Goal: Information Seeking & Learning: Understand process/instructions

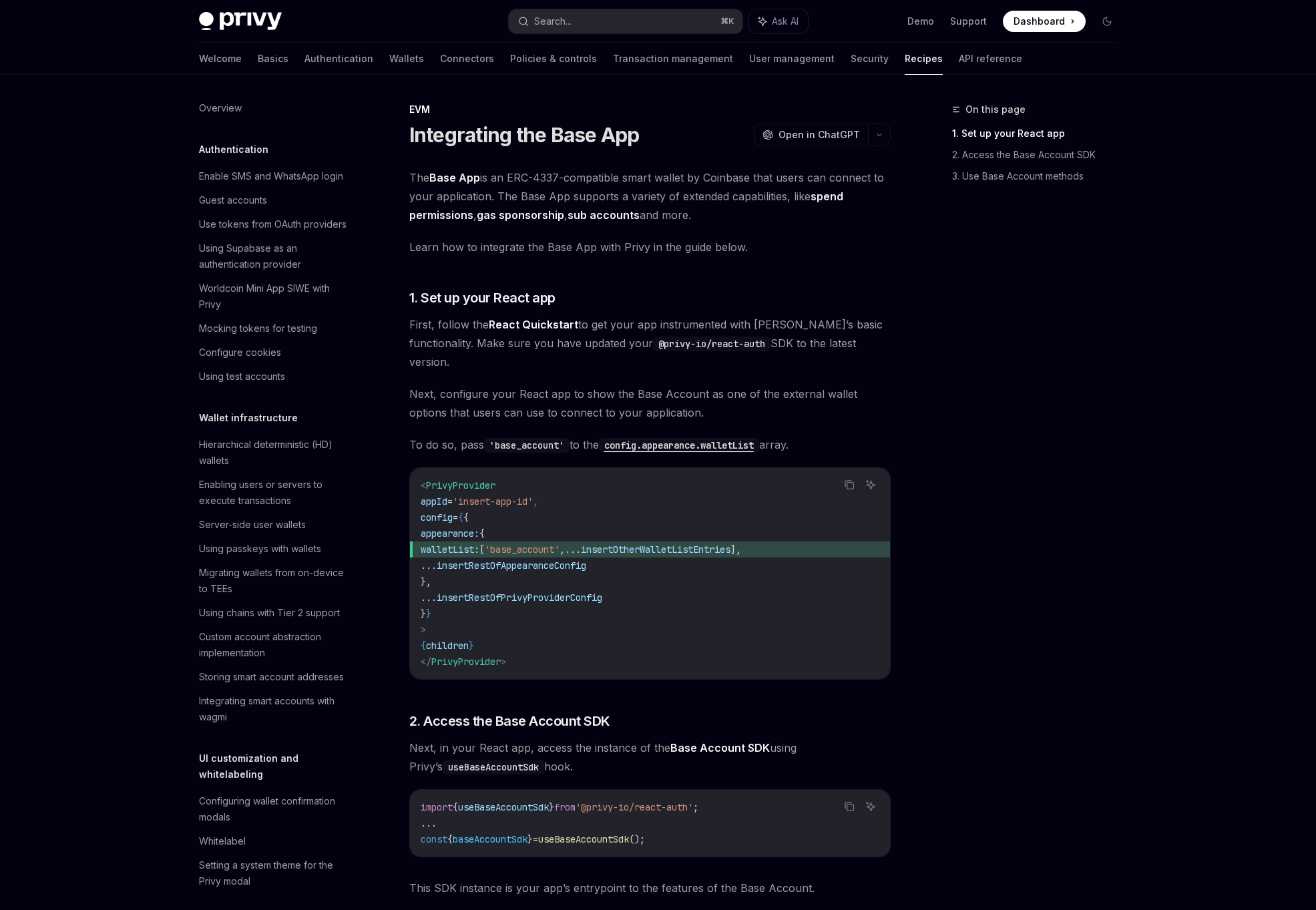
scroll to position [1512, 0]
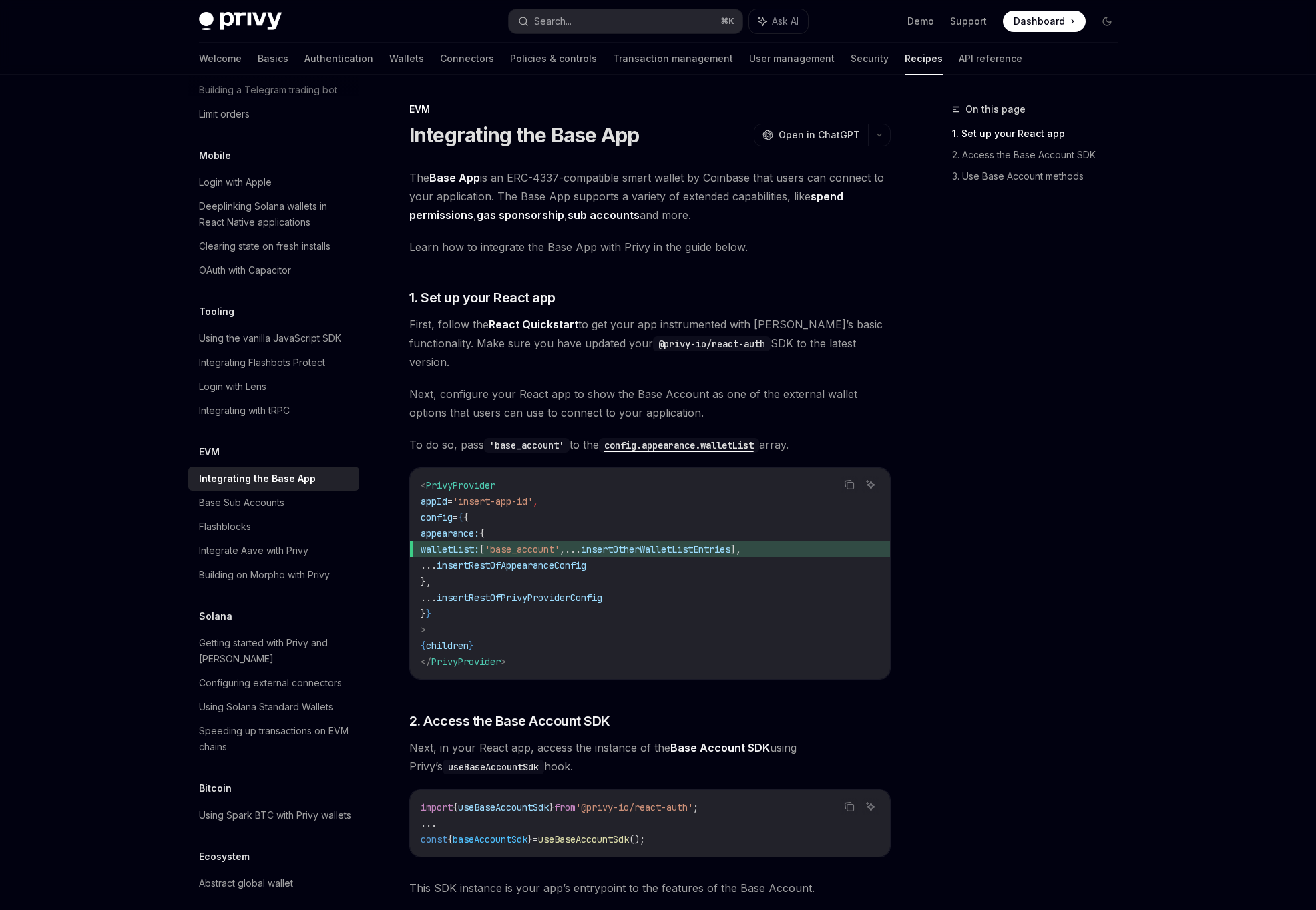
click at [582, 595] on code "< PrivyProvider appId = 'insert-app-id' , config = { { appearance: { walletList…" at bounding box center [650, 573] width 458 height 192
click at [602, 632] on code "< PrivyProvider appId = 'insert-app-id' , config = { { appearance: { walletList…" at bounding box center [650, 573] width 458 height 192
click at [689, 544] on code "< PrivyProvider appId = 'insert-app-id' , config = { { appearance: { walletList…" at bounding box center [650, 573] width 458 height 192
click at [717, 541] on span "walletList: [ 'base_account' , ... insertOtherWalletListEntries ]," at bounding box center [650, 549] width 458 height 16
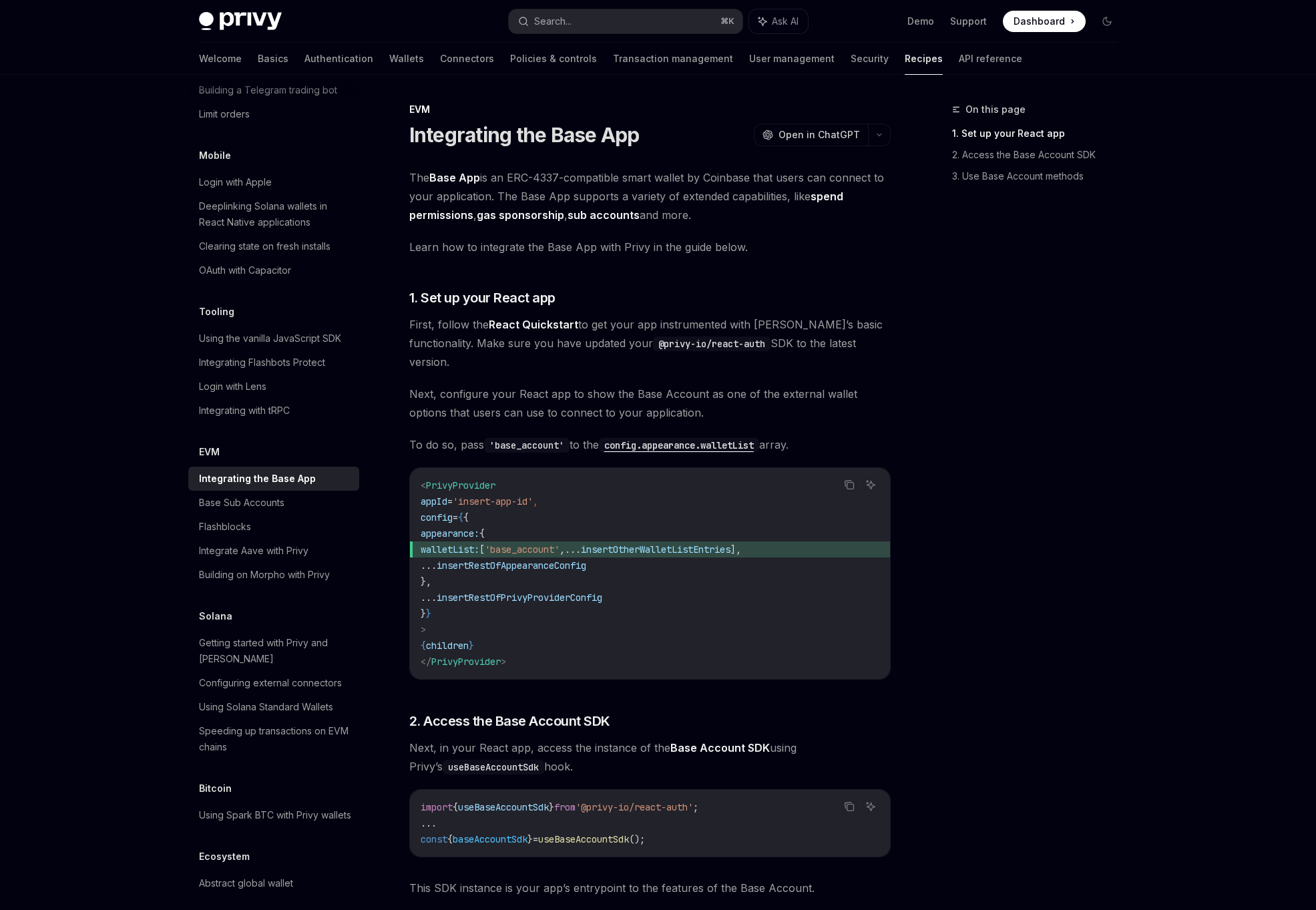
click at [717, 541] on span "walletList: [ 'base_account' , ... insertOtherWalletListEntries ]," at bounding box center [650, 549] width 458 height 16
click at [668, 541] on span "walletList: [ 'base_account' , ... insertOtherWalletListEntries ]," at bounding box center [650, 549] width 458 height 16
click at [553, 621] on code "< PrivyProvider appId = 'insert-app-id' , config = { { appearance: { walletList…" at bounding box center [650, 573] width 458 height 192
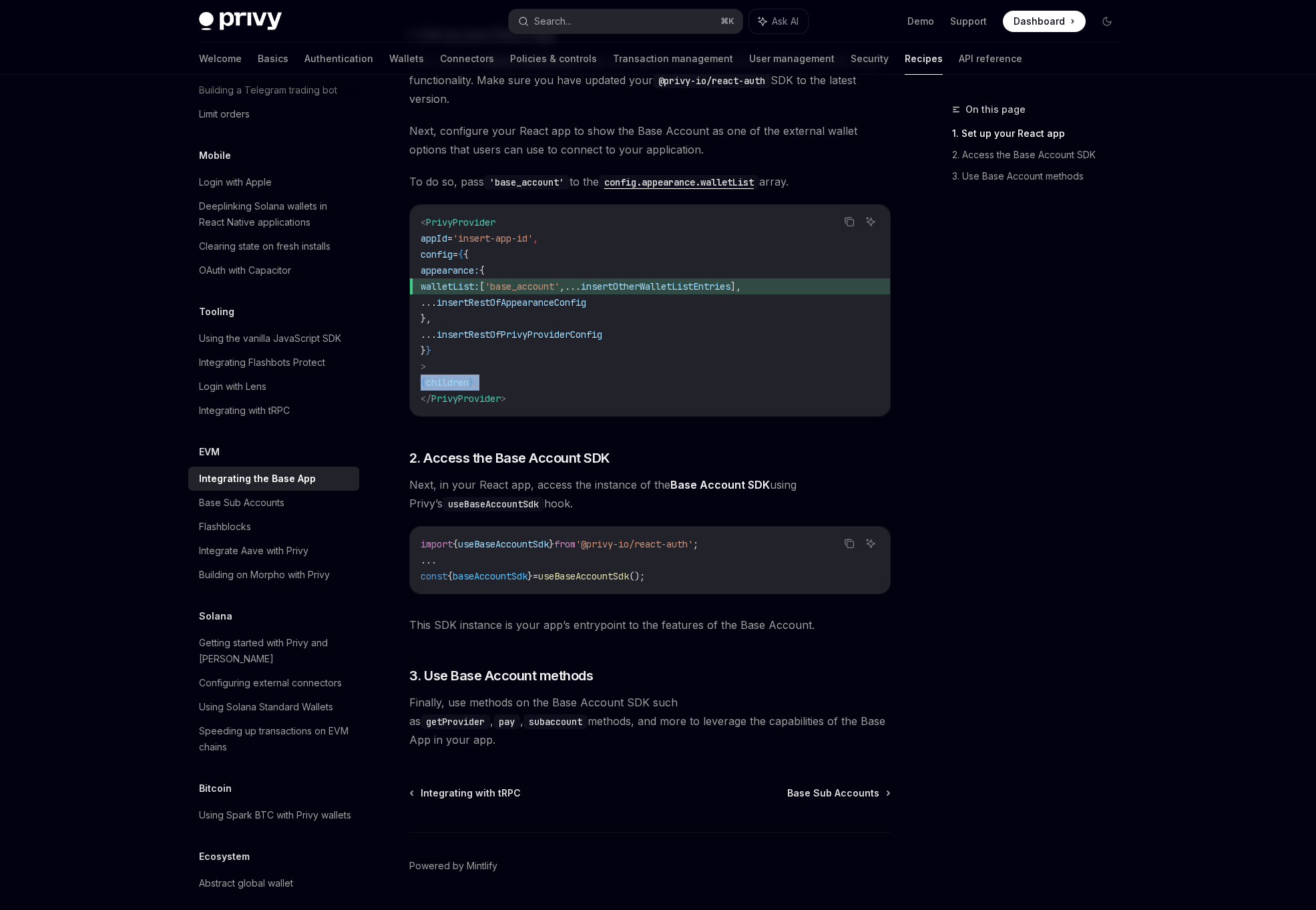
scroll to position [253, 0]
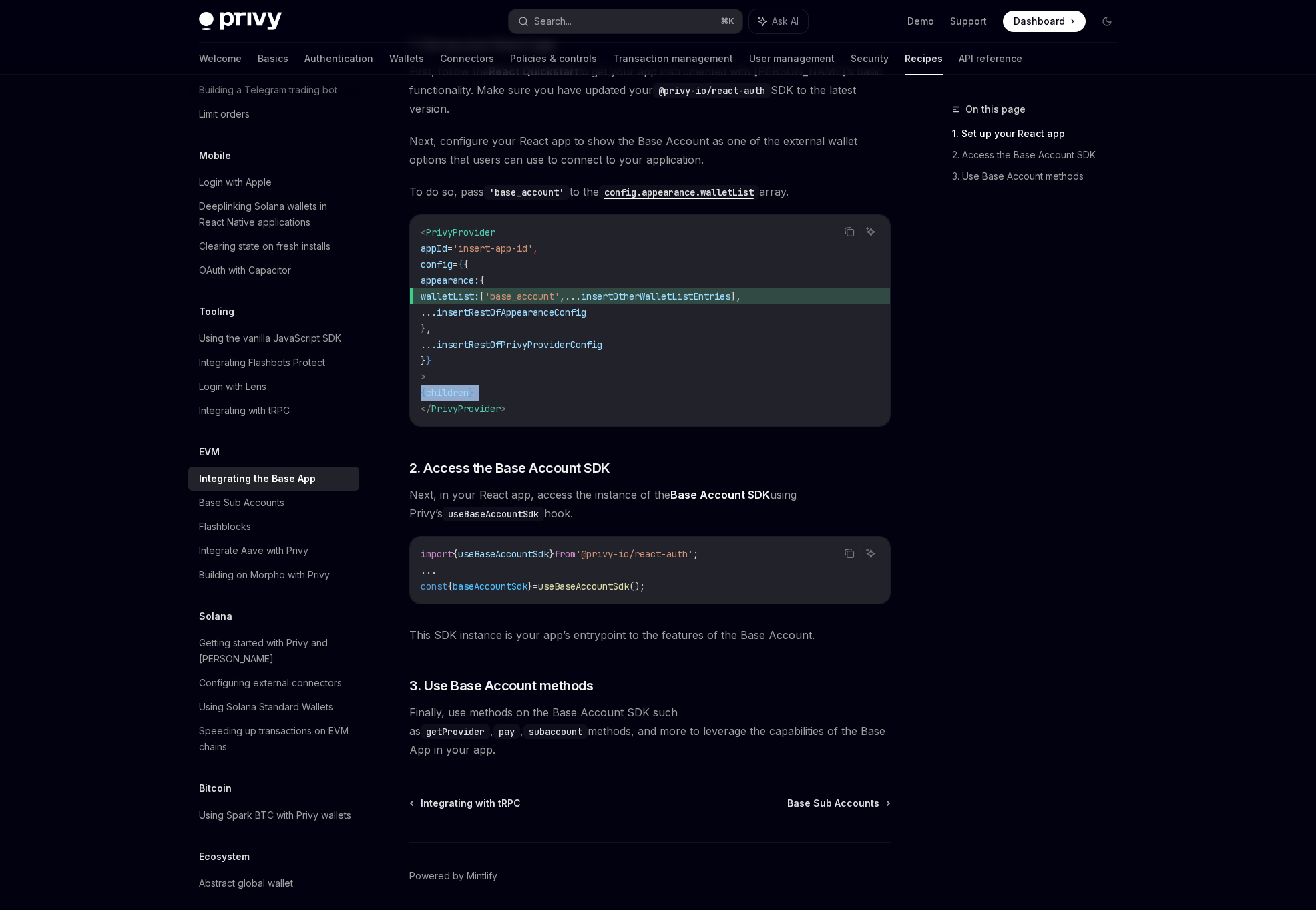
click at [607, 585] on div "Copy Ask AI import { useBaseAccountSdk } from '@privy-io/react-auth' ; ... cons…" at bounding box center [650, 570] width 482 height 68
click at [649, 625] on span "This SDK instance is your app’s entrypoint to the features of the Base Account." at bounding box center [650, 634] width 482 height 19
click at [629, 580] on span "useBaseAccountSdk" at bounding box center [584, 587] width 91 height 12
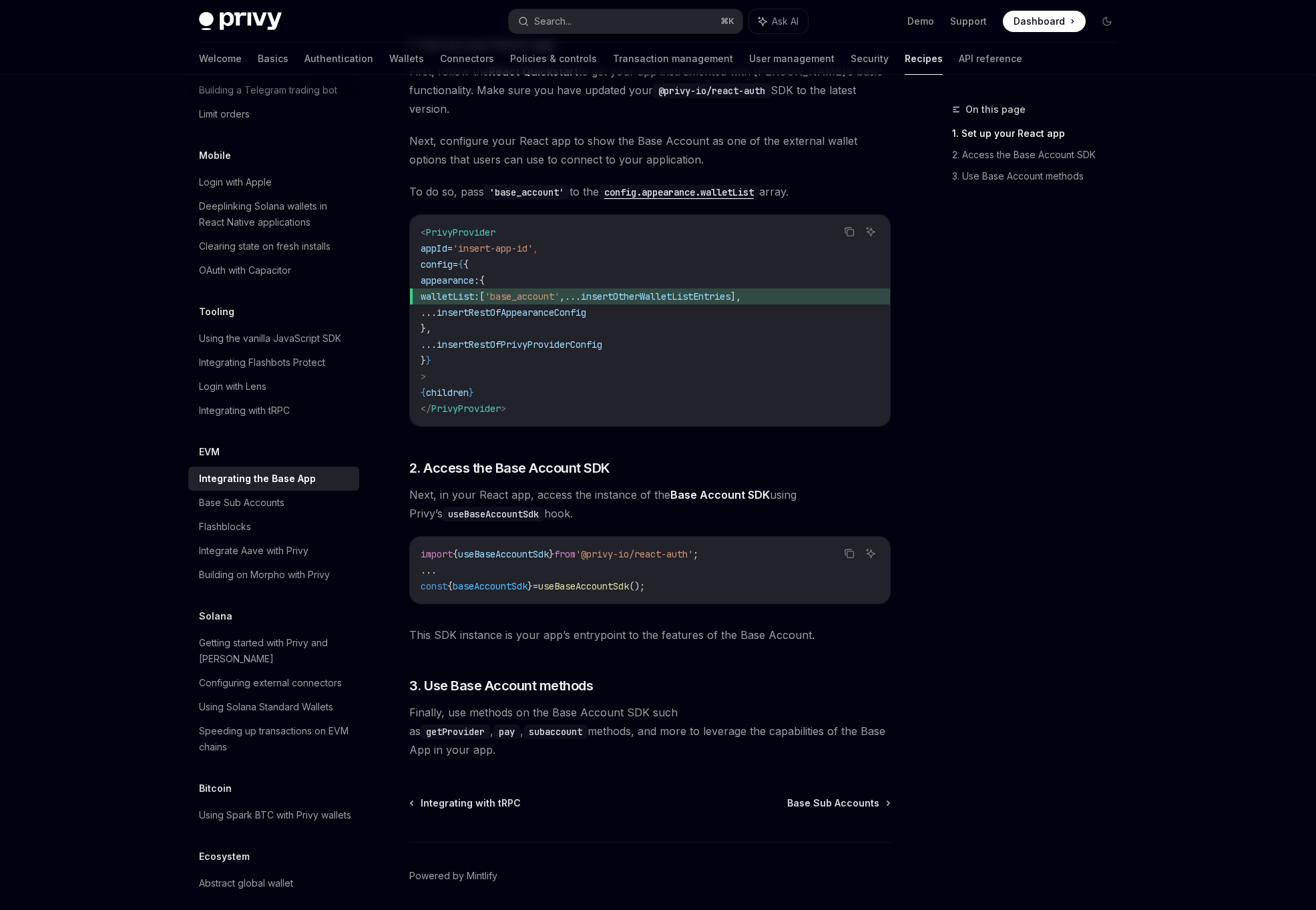
click at [629, 580] on span "useBaseAccountSdk" at bounding box center [584, 587] width 91 height 12
click at [690, 573] on code "import { useBaseAccountSdk } from '@privy-io/react-auth' ; ... const { baseAcco…" at bounding box center [650, 570] width 458 height 48
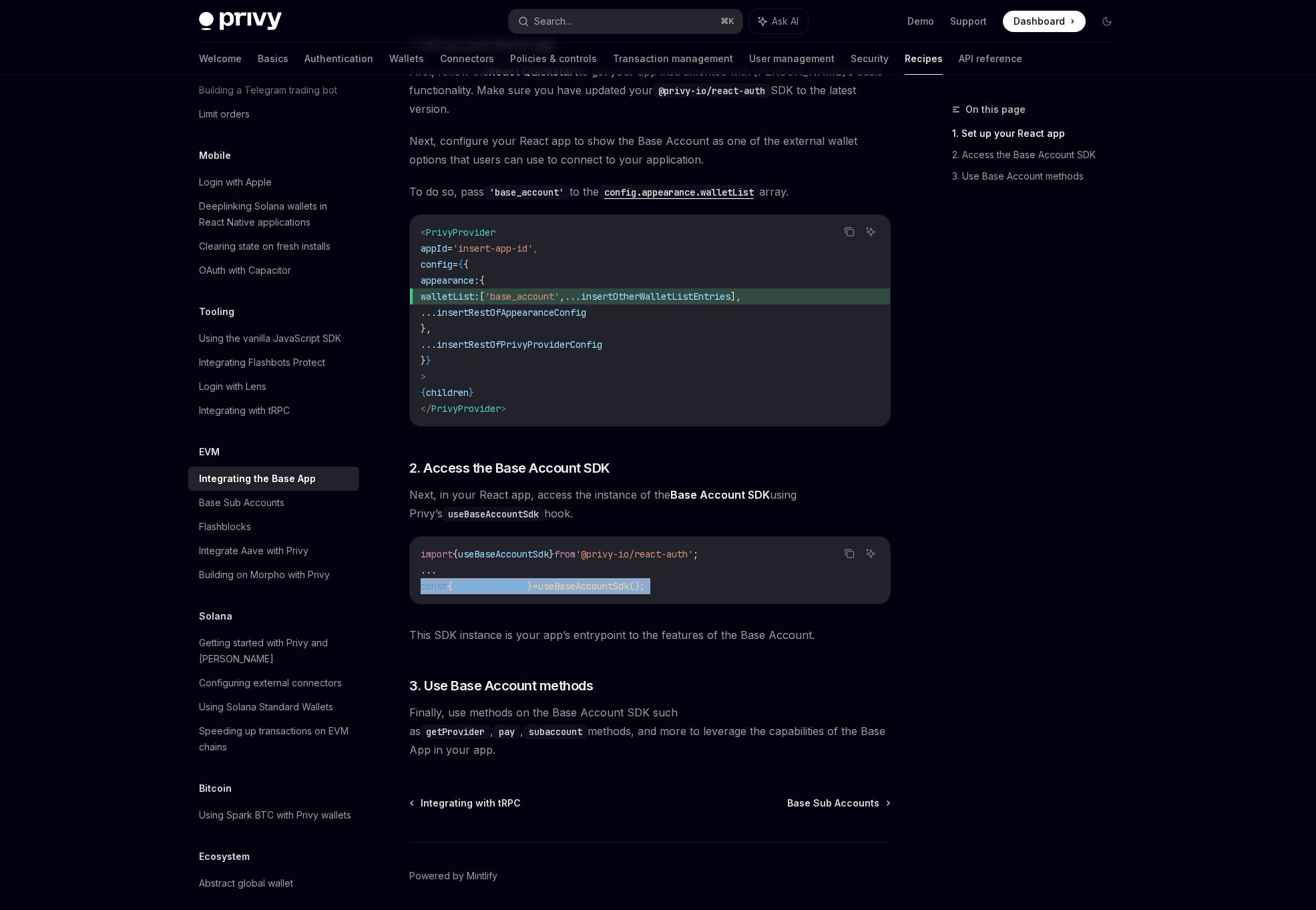
click at [553, 497] on span "Next, in your React app, access the instance of the Base Account SDK using Priv…" at bounding box center [650, 504] width 482 height 37
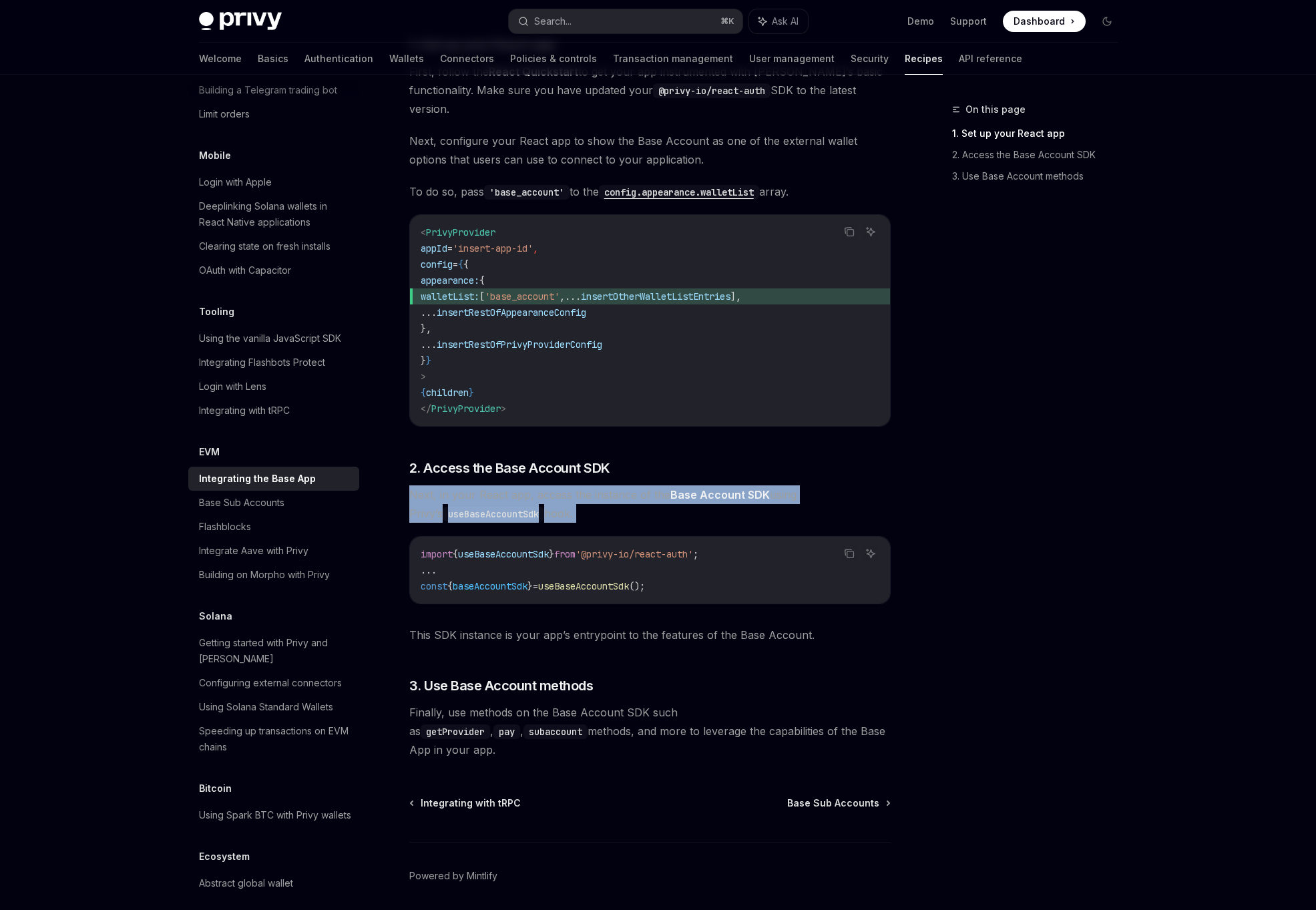
click at [616, 485] on span "Next, in your React app, access the instance of the Base Account SDK using Priv…" at bounding box center [650, 504] width 482 height 37
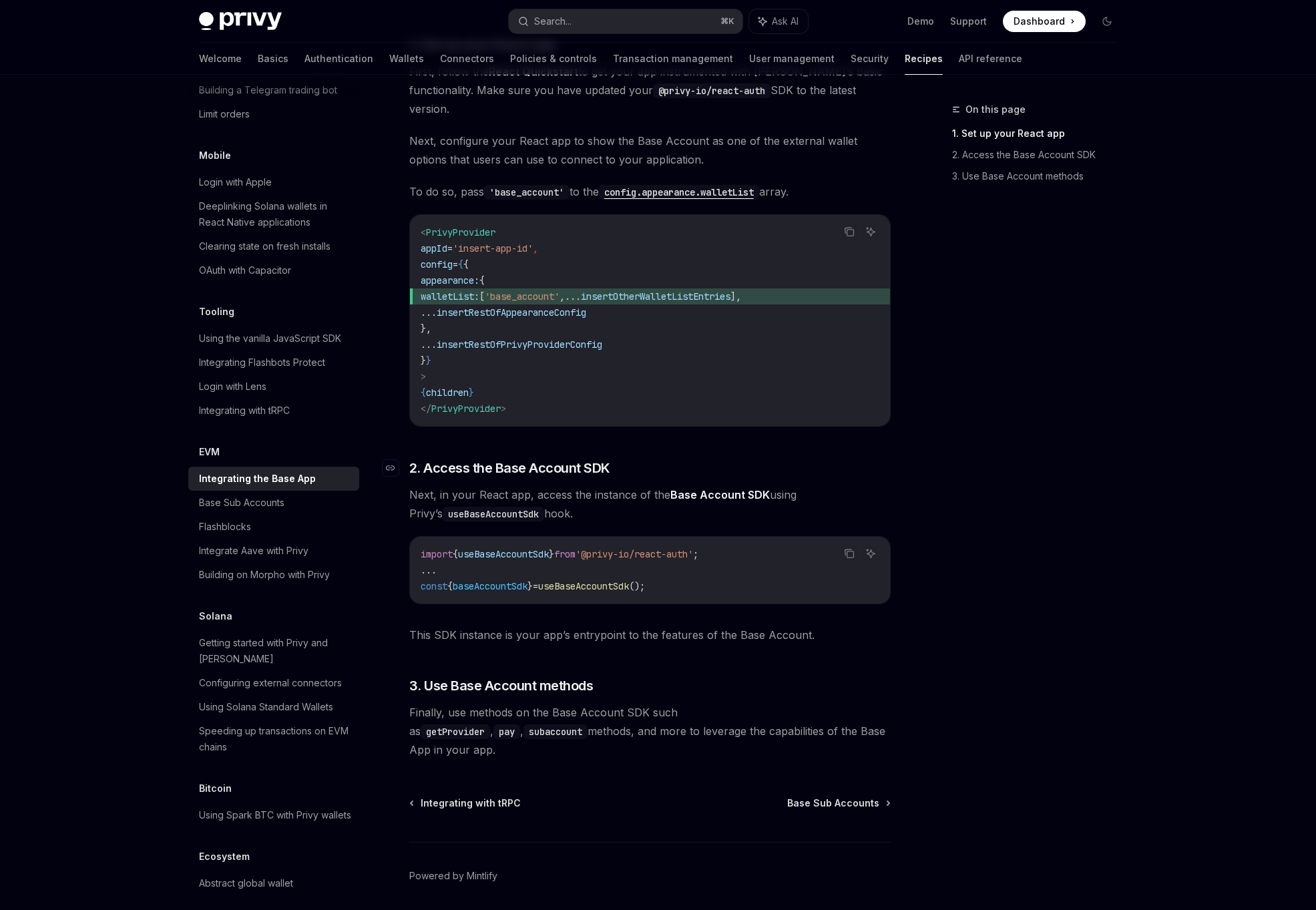
drag, startPoint x: 580, startPoint y: 493, endPoint x: 413, endPoint y: 442, distance: 174.6
click at [413, 442] on div "The Base App is an ERC-4337-compatible smart wallet by Coinbase that users can …" at bounding box center [650, 337] width 482 height 844
click at [484, 628] on div "The Base App is an ERC-4337-compatible smart wallet by Coinbase that users can …" at bounding box center [650, 337] width 482 height 844
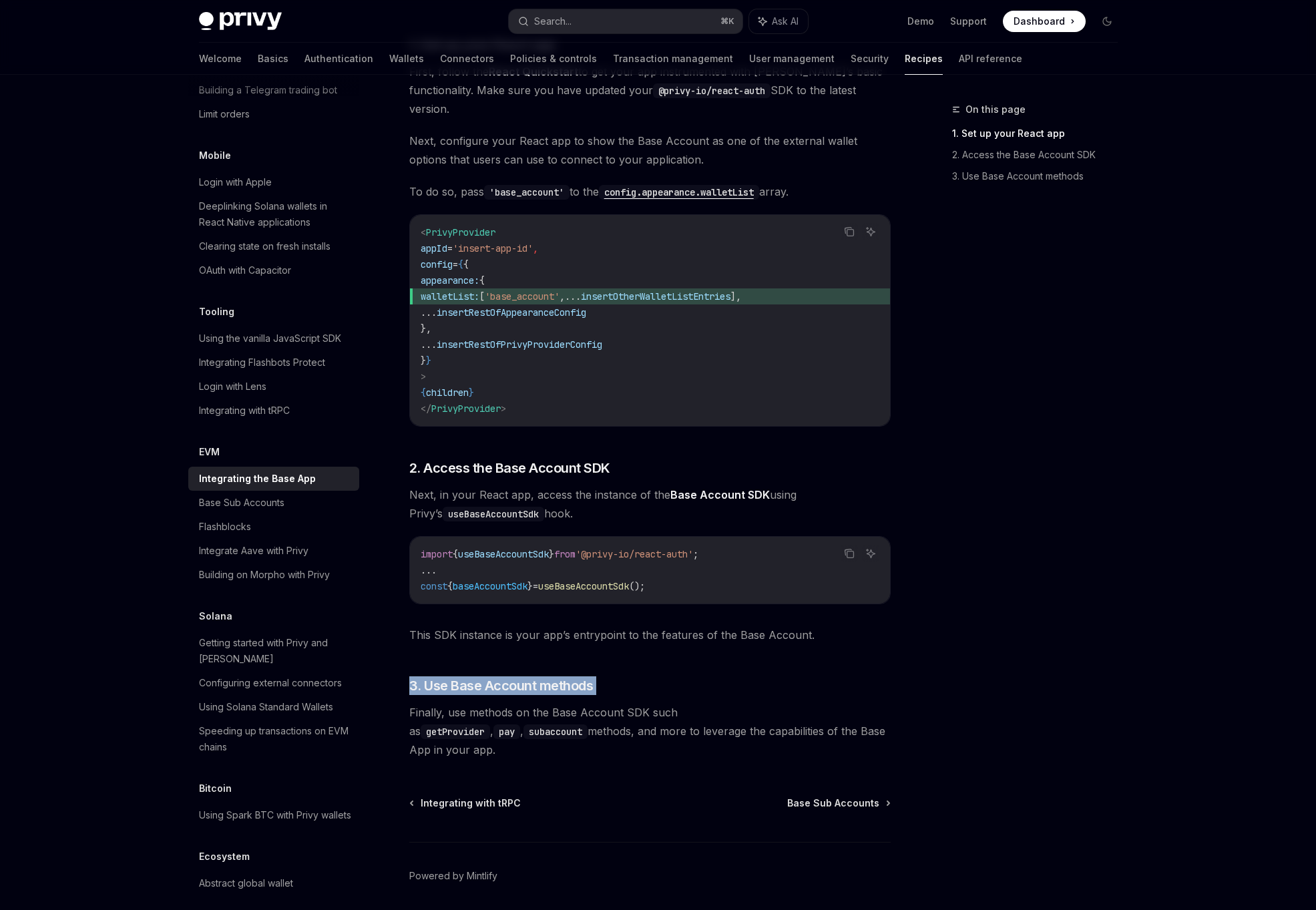
click at [600, 464] on div "The Base App is an ERC-4337-compatible smart wallet by Coinbase that users can …" at bounding box center [650, 337] width 482 height 844
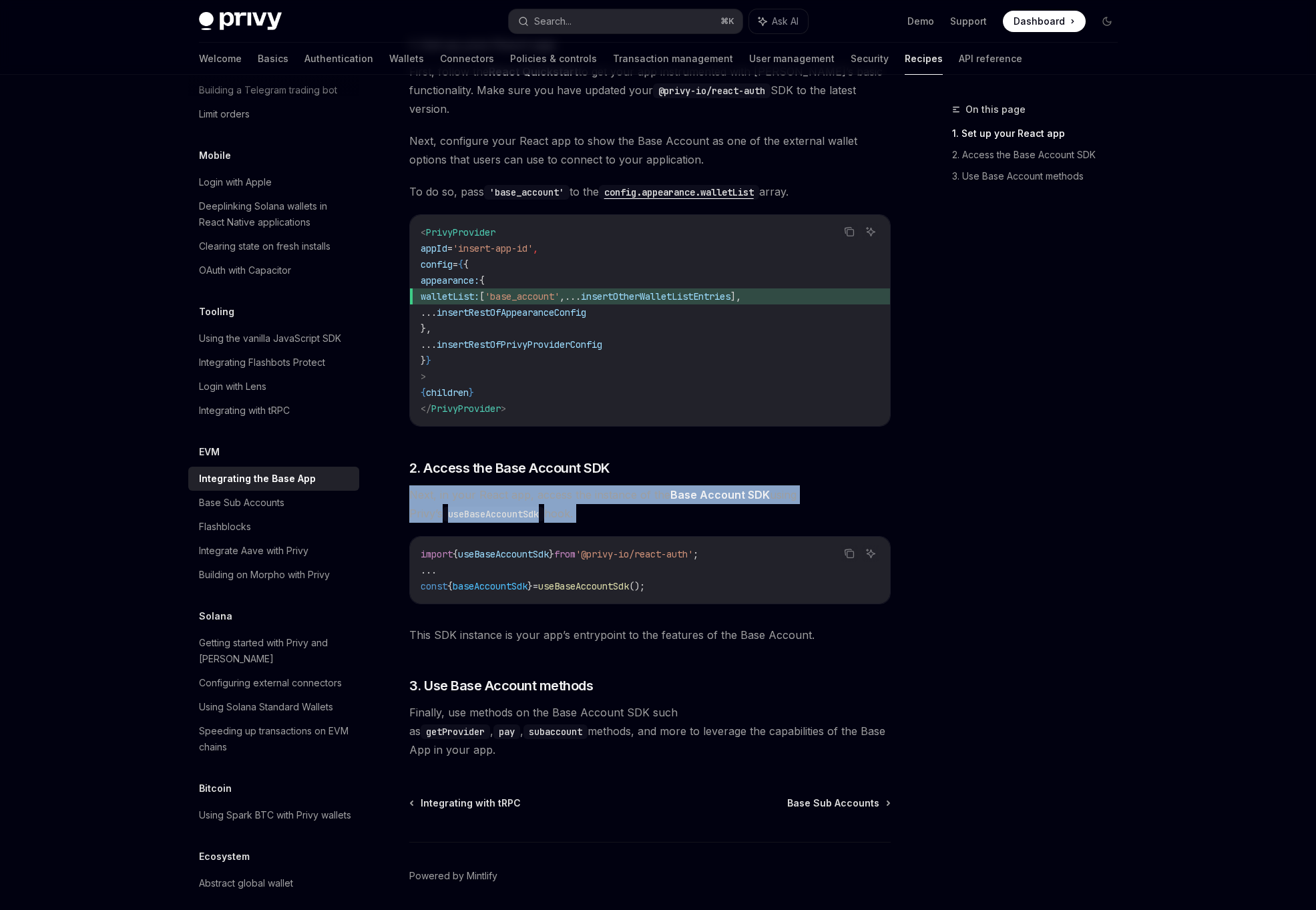
click at [776, 185] on div "The Base App is an ERC-4337-compatible smart wallet by Coinbase that users can …" at bounding box center [650, 337] width 482 height 844
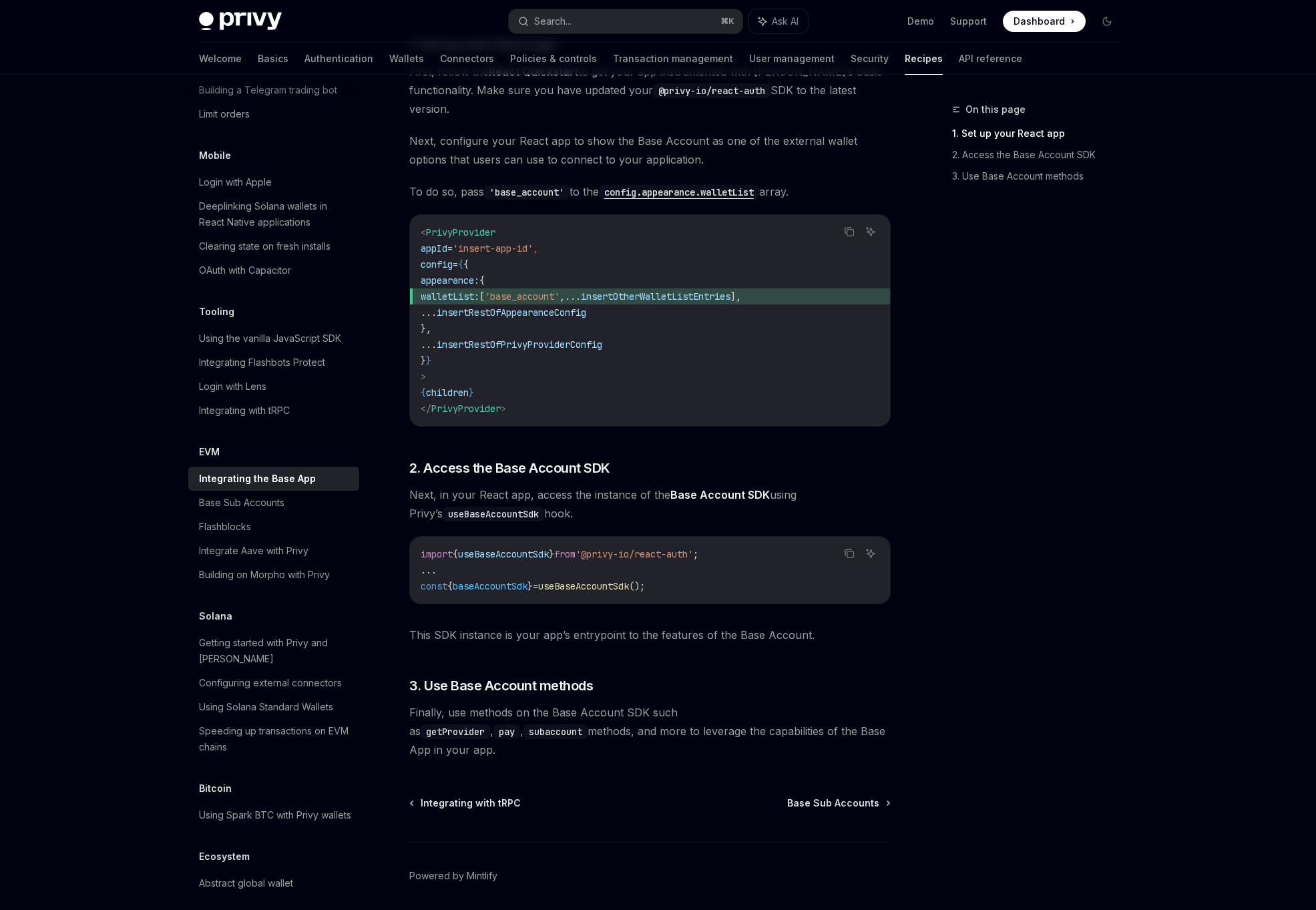
click at [776, 185] on div "The Base App is an ERC-4337-compatible smart wallet by Coinbase that users can …" at bounding box center [650, 337] width 482 height 844
click at [664, 299] on code "< PrivyProvider appId = 'insert-app-id' , config = { { appearance: { walletList…" at bounding box center [650, 320] width 458 height 192
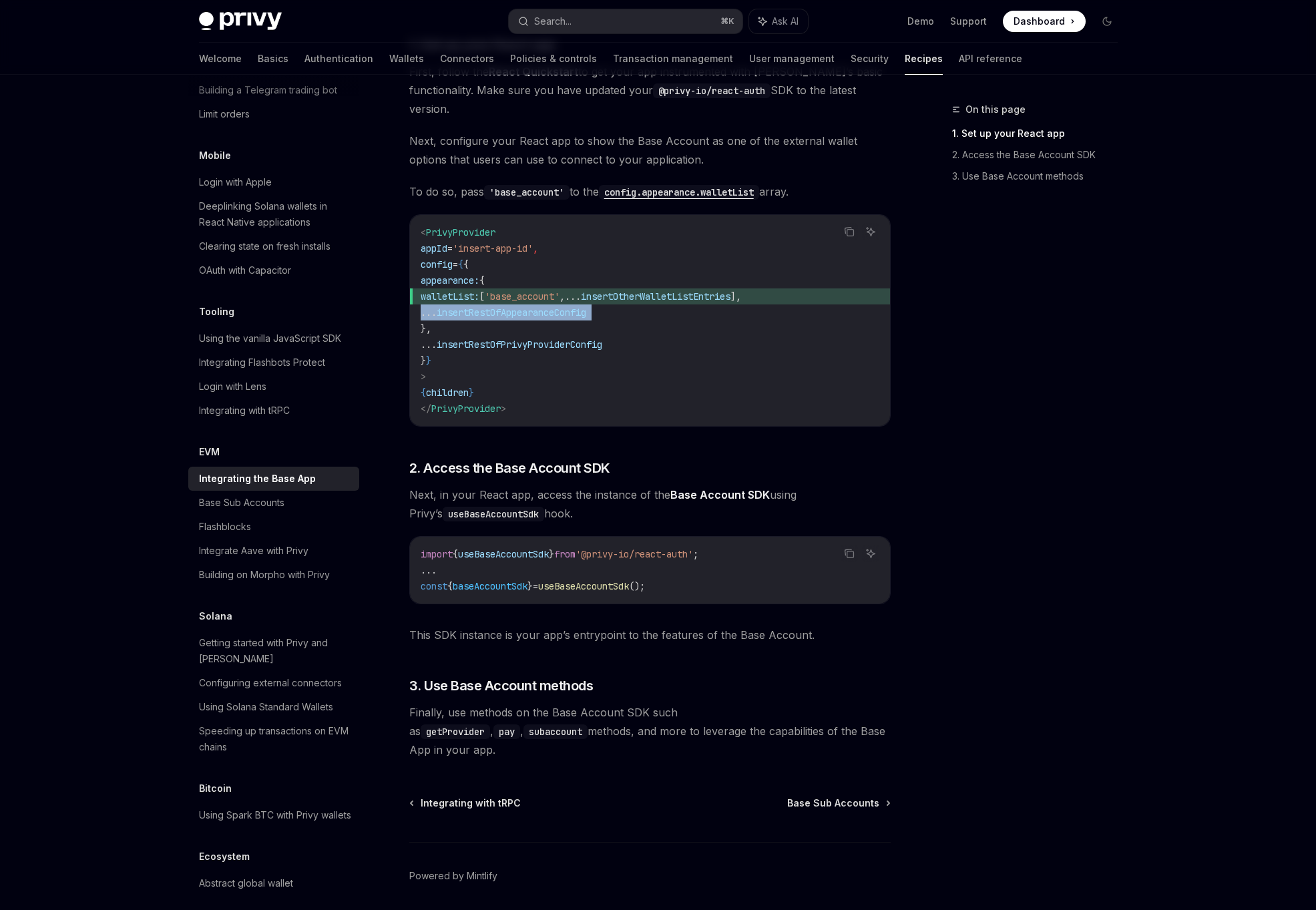
click at [620, 367] on code "< PrivyProvider appId = 'insert-app-id' , config = { { appearance: { walletList…" at bounding box center [650, 320] width 458 height 192
click at [523, 359] on code "< PrivyProvider appId = 'insert-app-id' , config = { { appearance: { walletList…" at bounding box center [650, 320] width 458 height 192
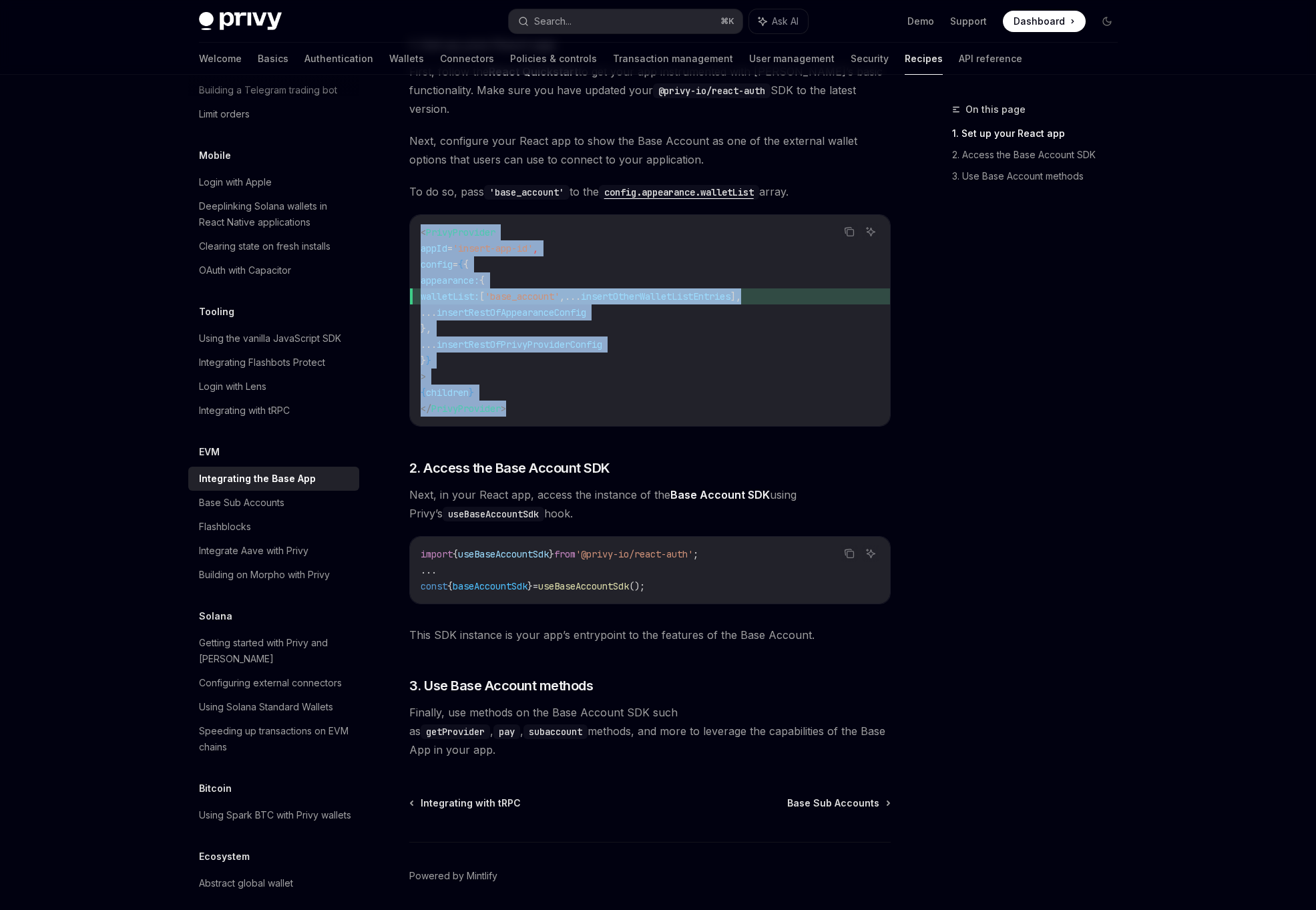
drag, startPoint x: 519, startPoint y: 387, endPoint x: 408, endPoint y: 198, distance: 219.2
click at [408, 198] on div "EVM Integrating the Base App OpenAI Open in ChatGPT OpenAI Open in ChatGPT The …" at bounding box center [524, 403] width 737 height 1108
drag, startPoint x: 411, startPoint y: 205, endPoint x: 478, endPoint y: 429, distance: 233.8
click at [483, 401] on div "< PrivyProvider appId = 'insert-app-id' , config = { { appearance: { walletList…" at bounding box center [650, 320] width 480 height 211
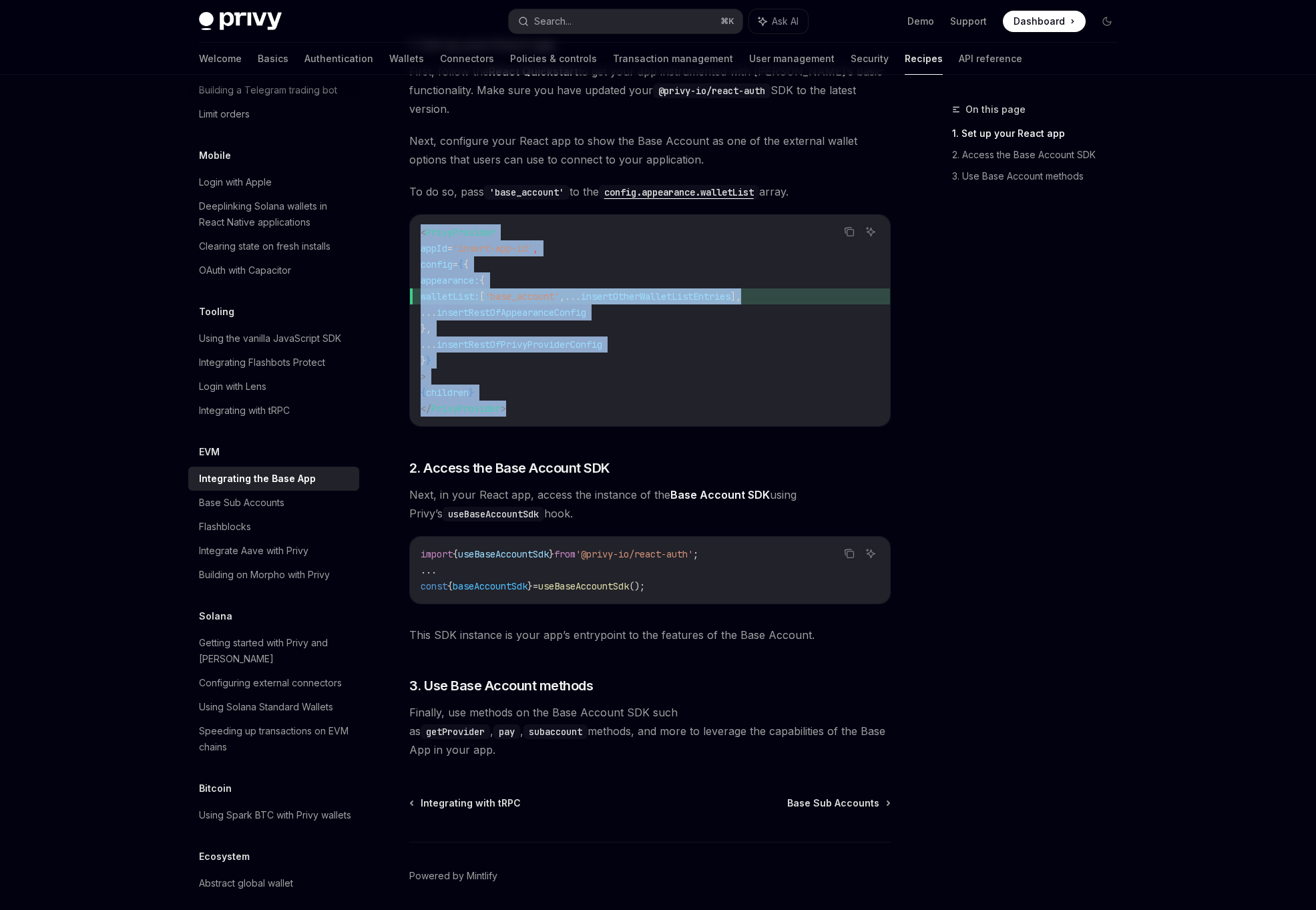
click at [546, 397] on div "< PrivyProvider appId = 'insert-app-id' , config = { { appearance: { walletList…" at bounding box center [650, 320] width 480 height 211
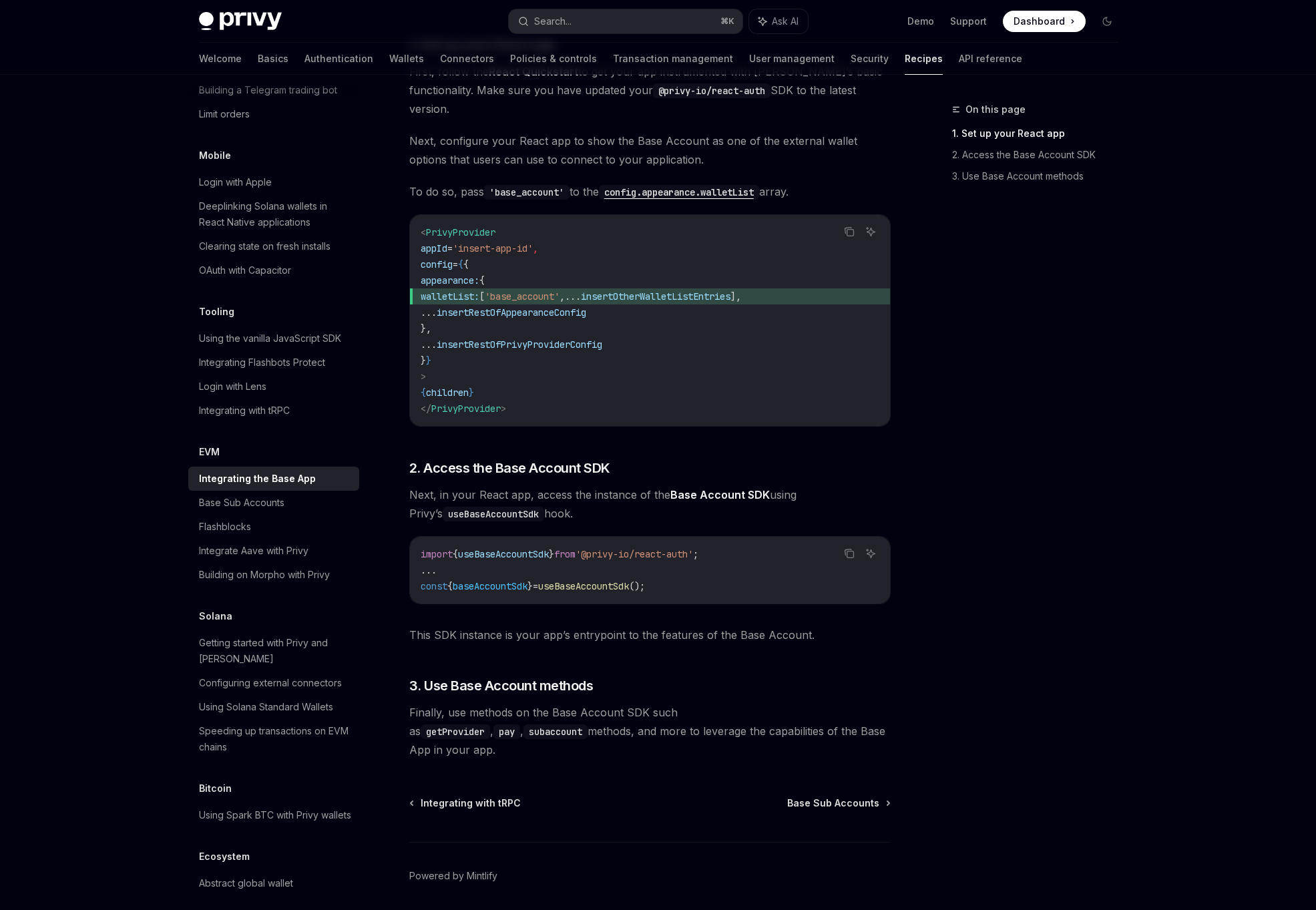
click at [538, 306] on span "insertRestOfAppearanceConfig" at bounding box center [512, 313] width 150 height 12
click at [538, 344] on code "< PrivyProvider appId = 'insert-app-id' , config = { { appearance: { walletList…" at bounding box center [650, 320] width 458 height 192
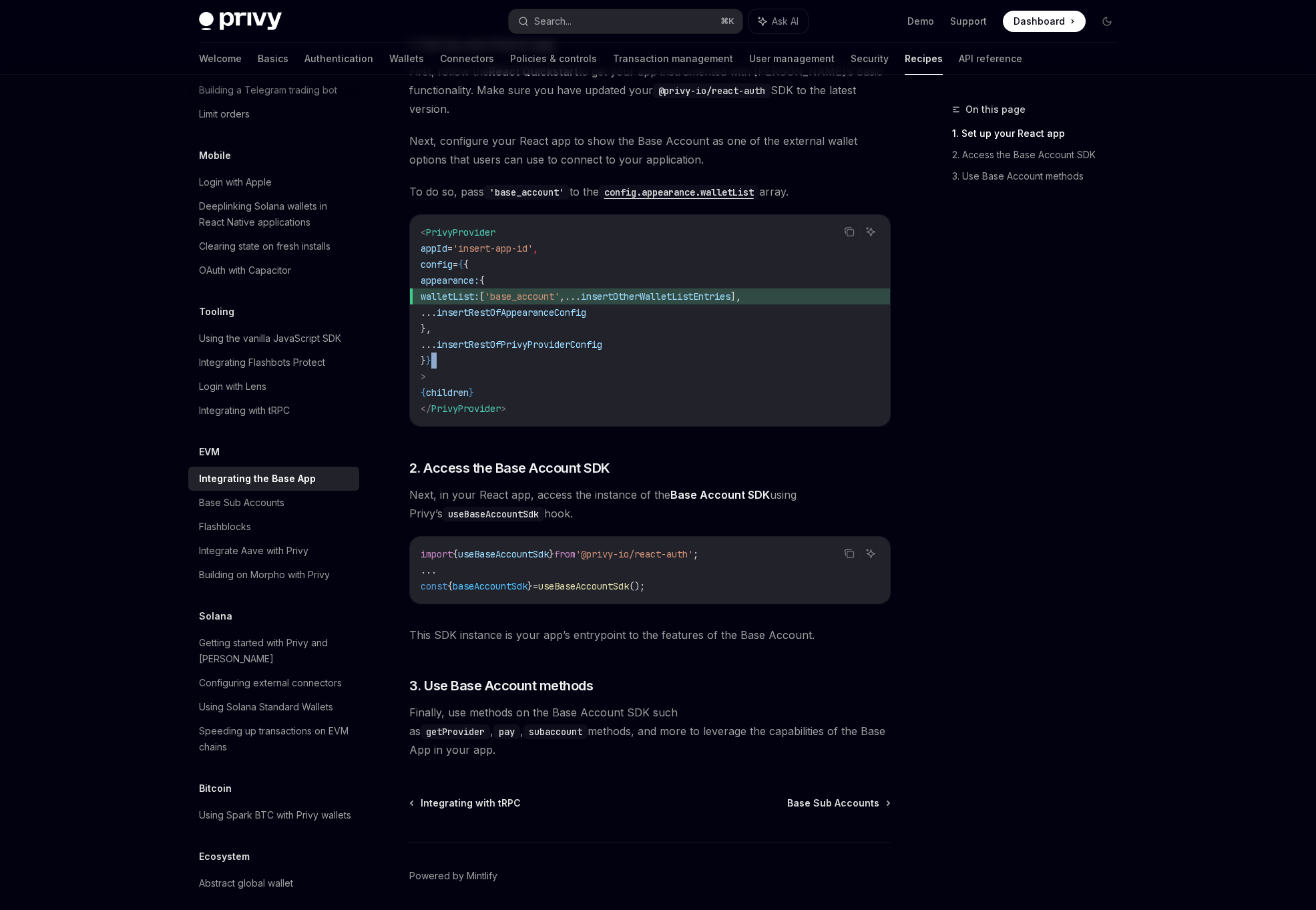
scroll to position [0, 0]
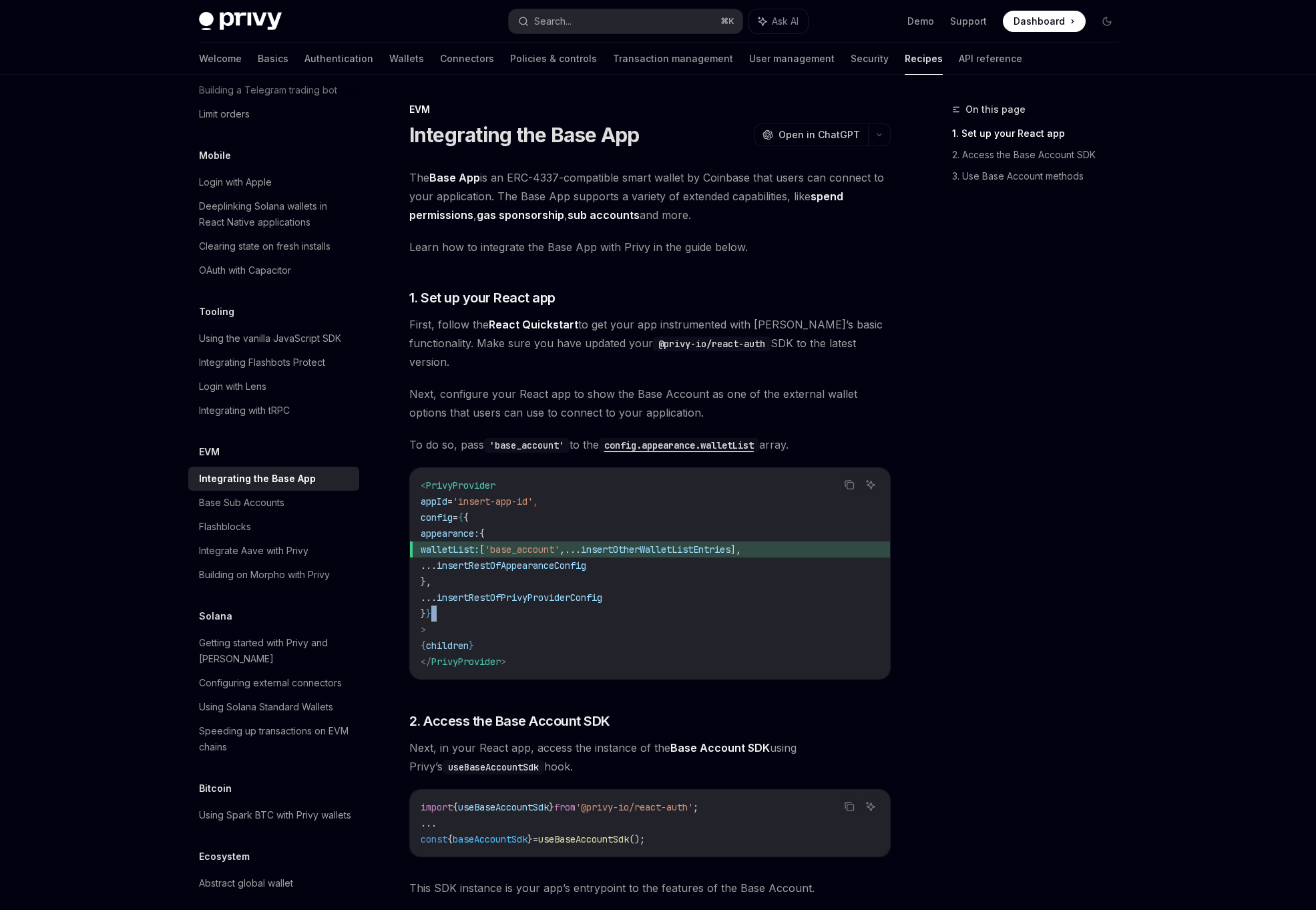
click at [498, 331] on link "React Quickstart" at bounding box center [533, 325] width 90 height 14
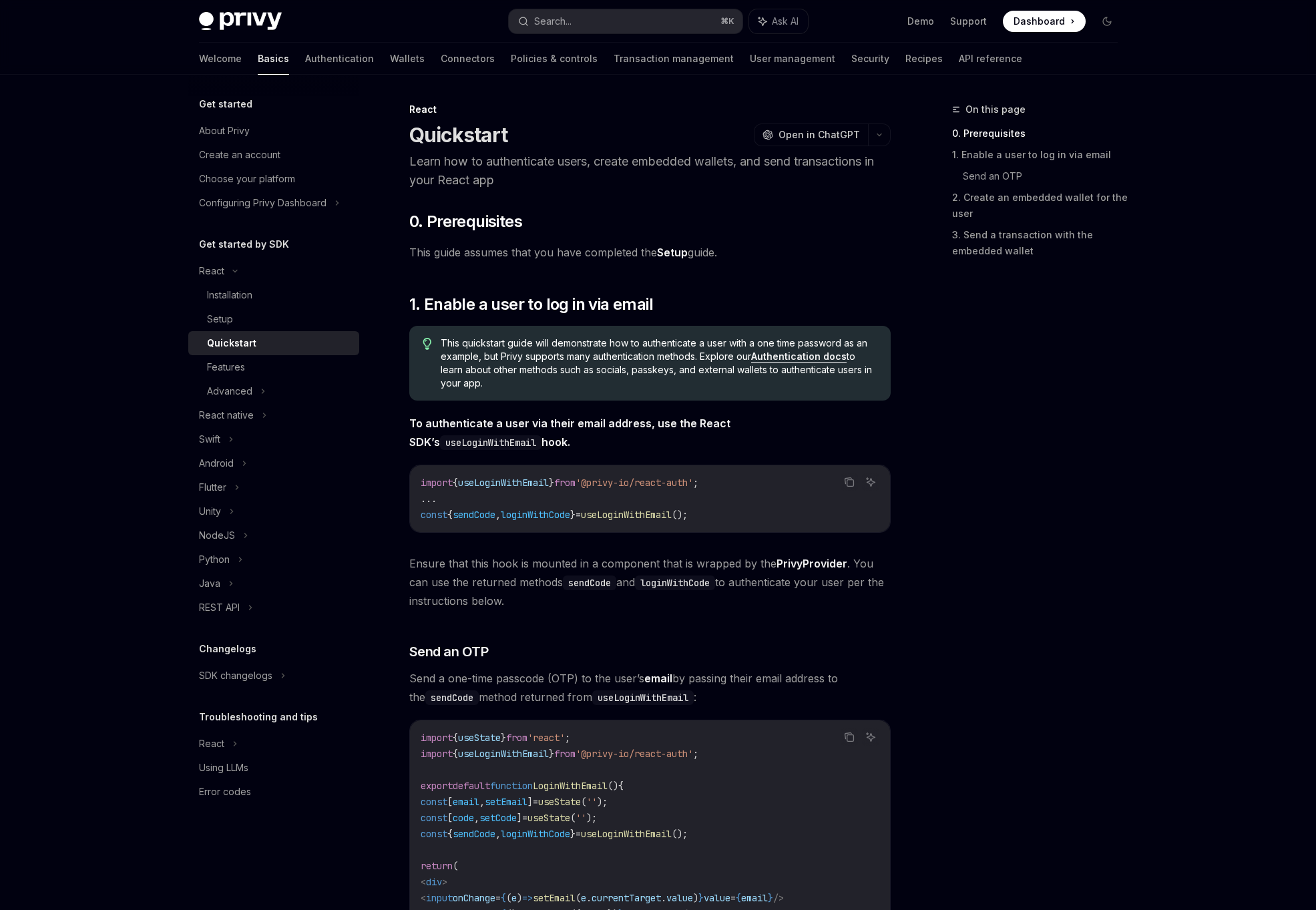
click at [498, 331] on div "This quickstart guide will demonstrate how to authenticate a user with a one ti…" at bounding box center [650, 363] width 482 height 75
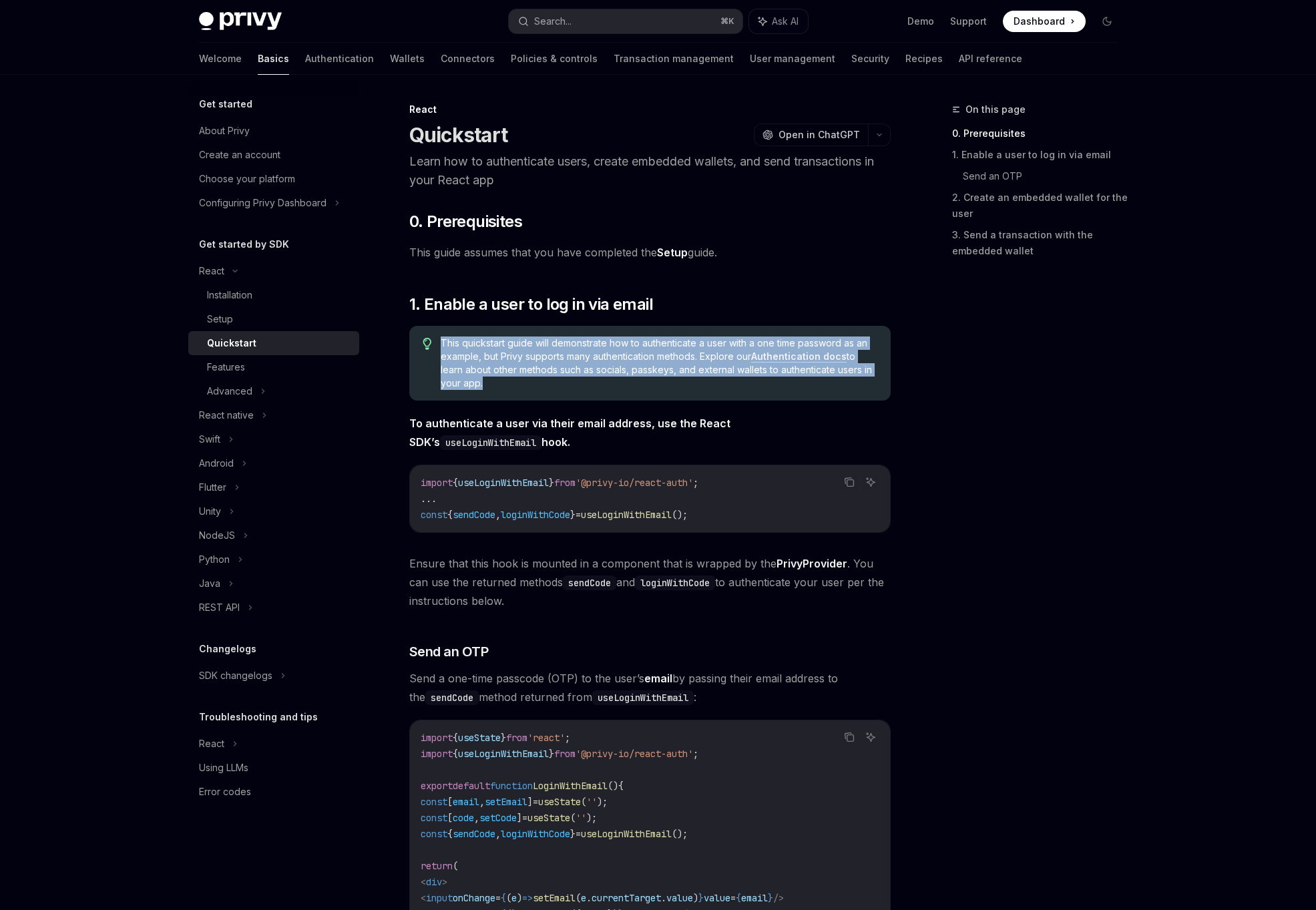
type textarea "*"
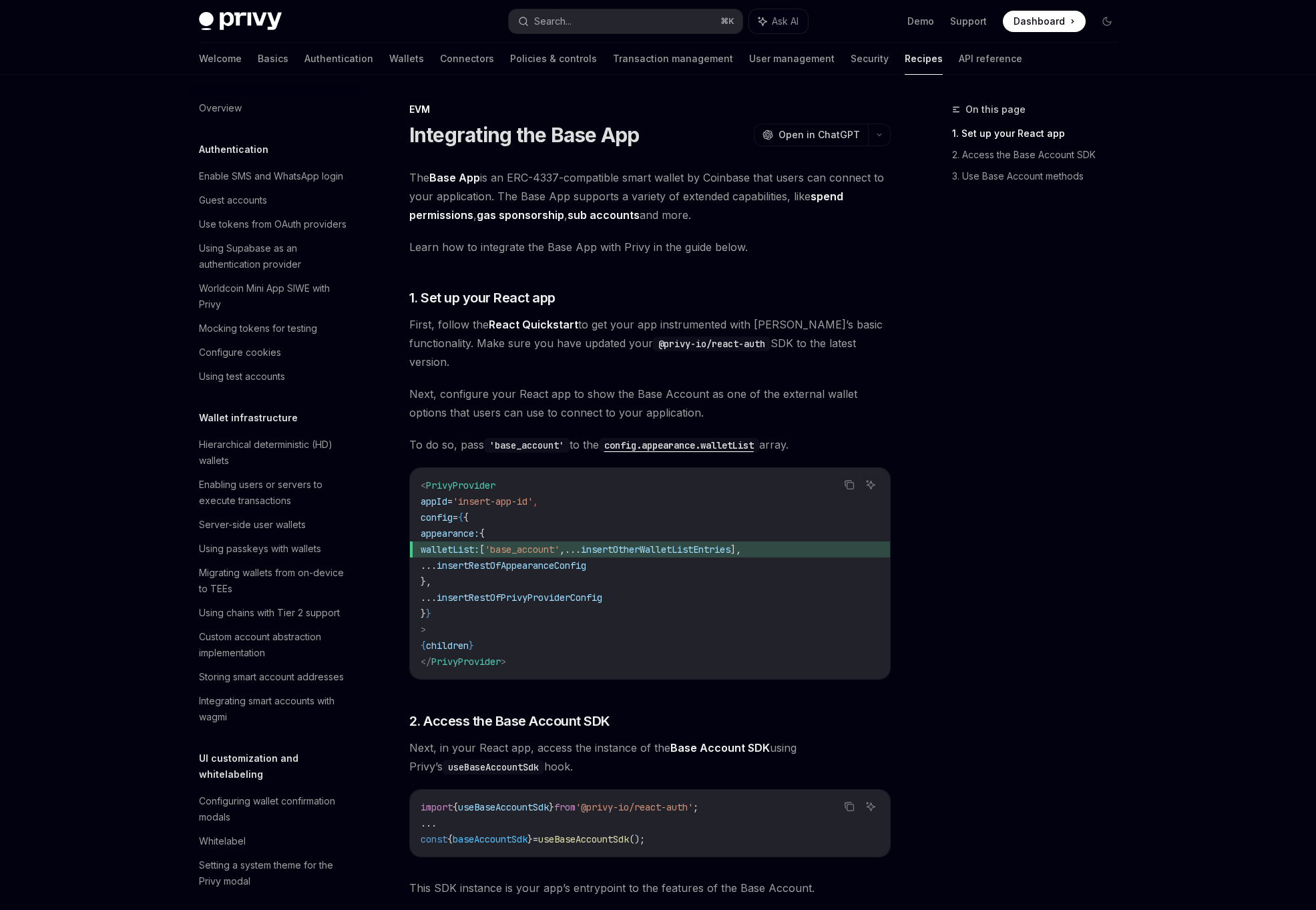
scroll to position [1482, 0]
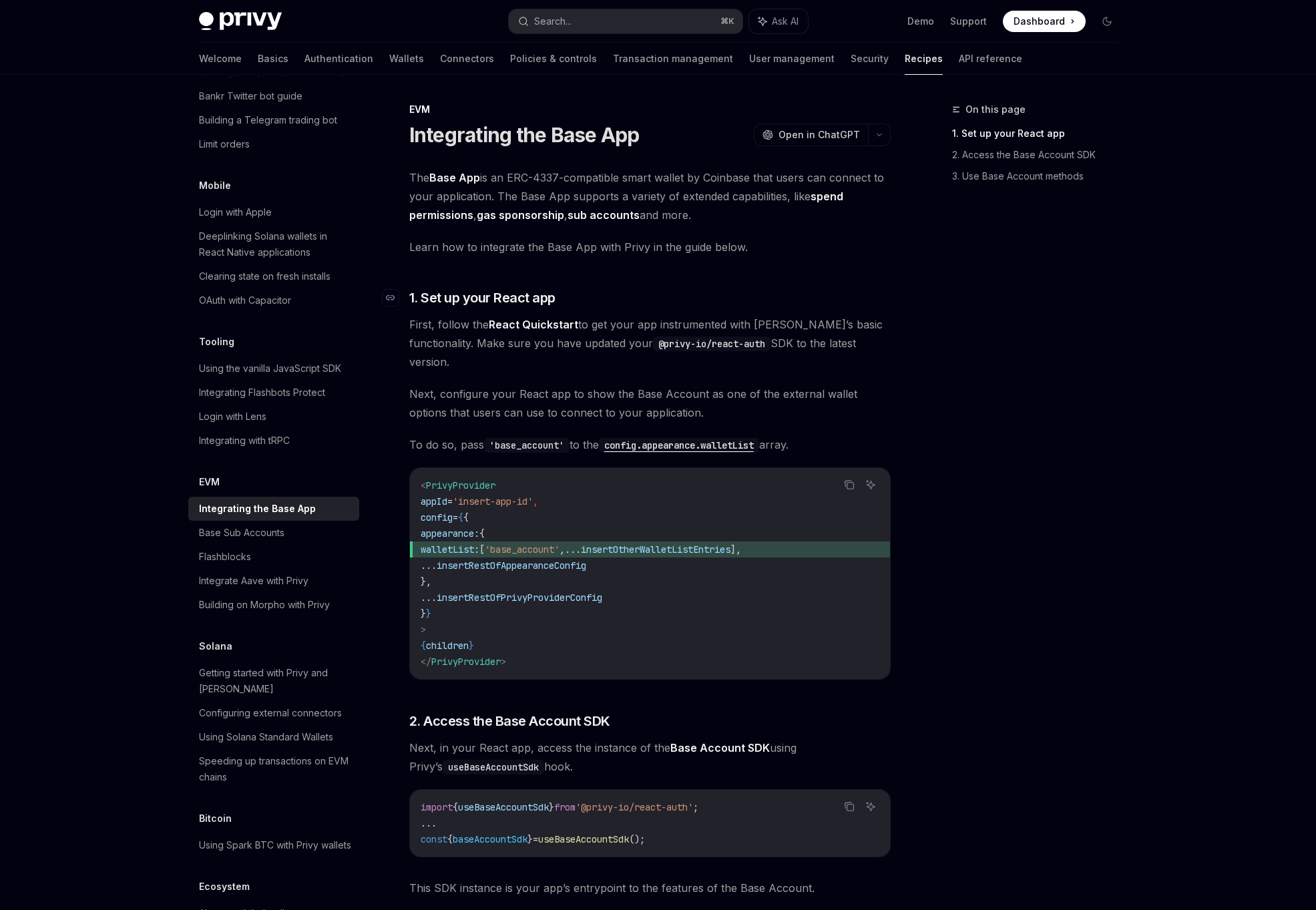
click at [633, 293] on h3 "​ 1. Set up your React app" at bounding box center [650, 298] width 482 height 19
click at [517, 397] on span "Next, configure your React app to show the Base Account as one of the external …" at bounding box center [650, 403] width 482 height 37
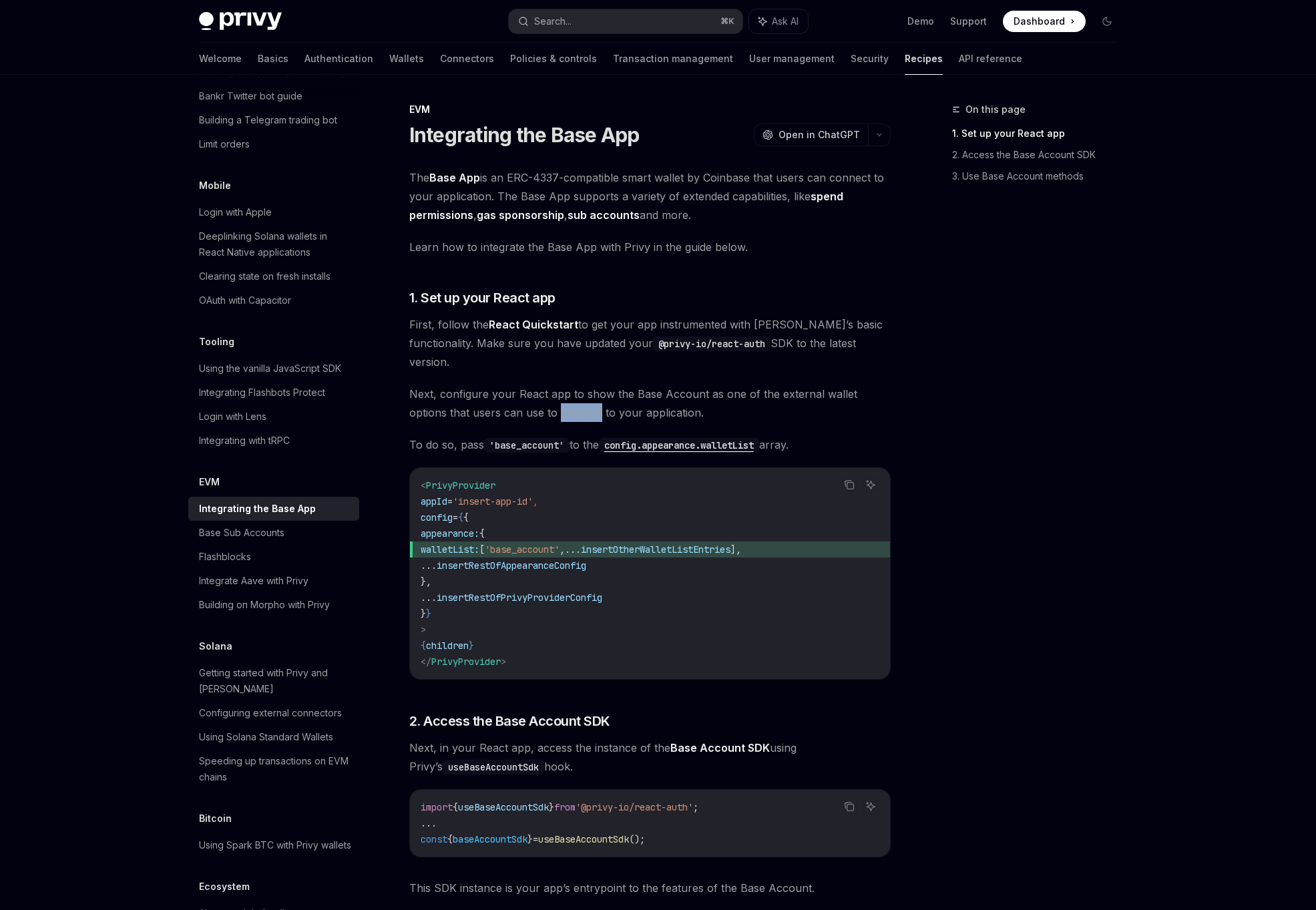
click at [517, 397] on span "Next, configure your React app to show the Base Account as one of the external …" at bounding box center [650, 403] width 482 height 37
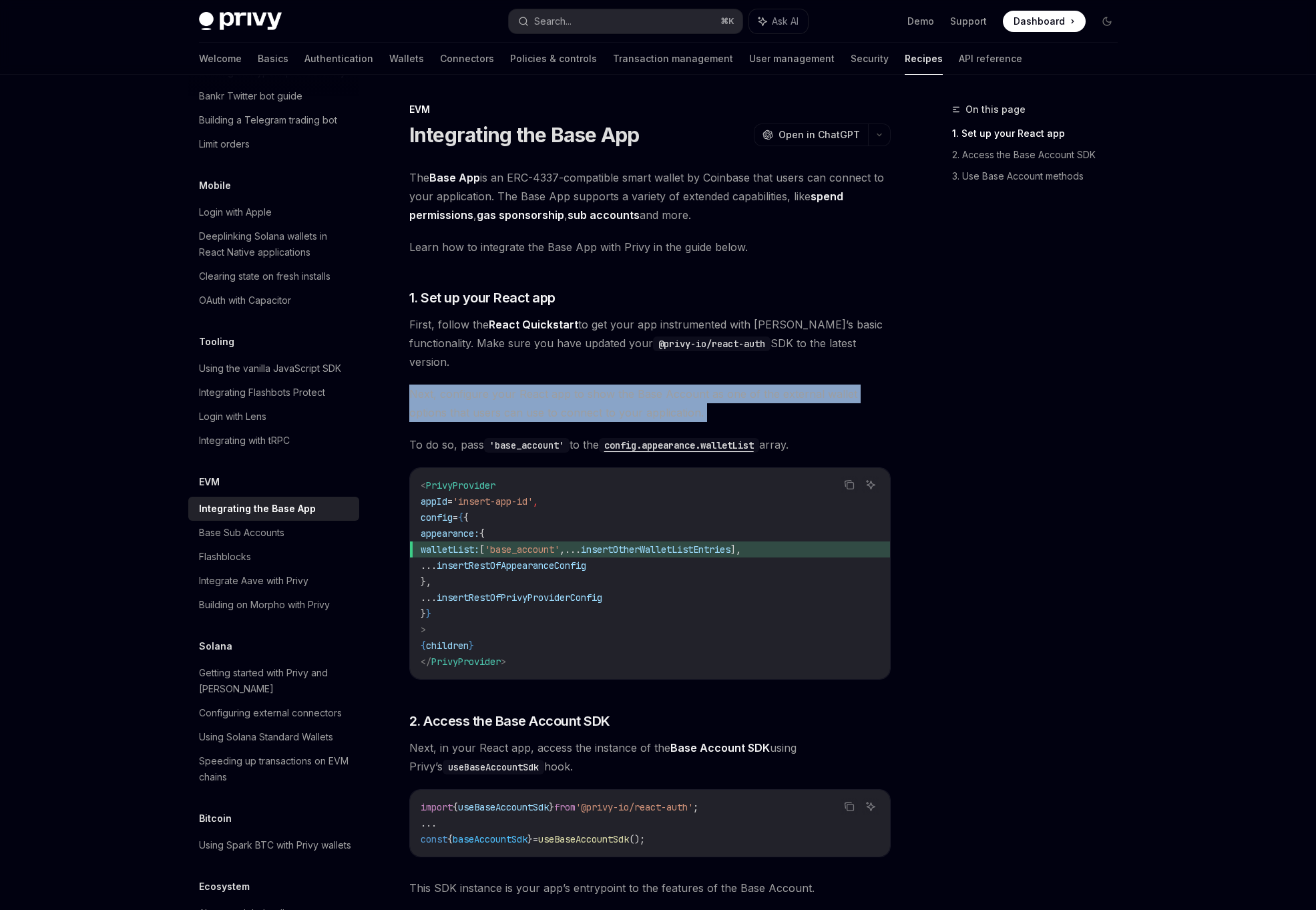
click at [614, 390] on span "Next, configure your React app to show the Base Account as one of the external …" at bounding box center [650, 403] width 482 height 37
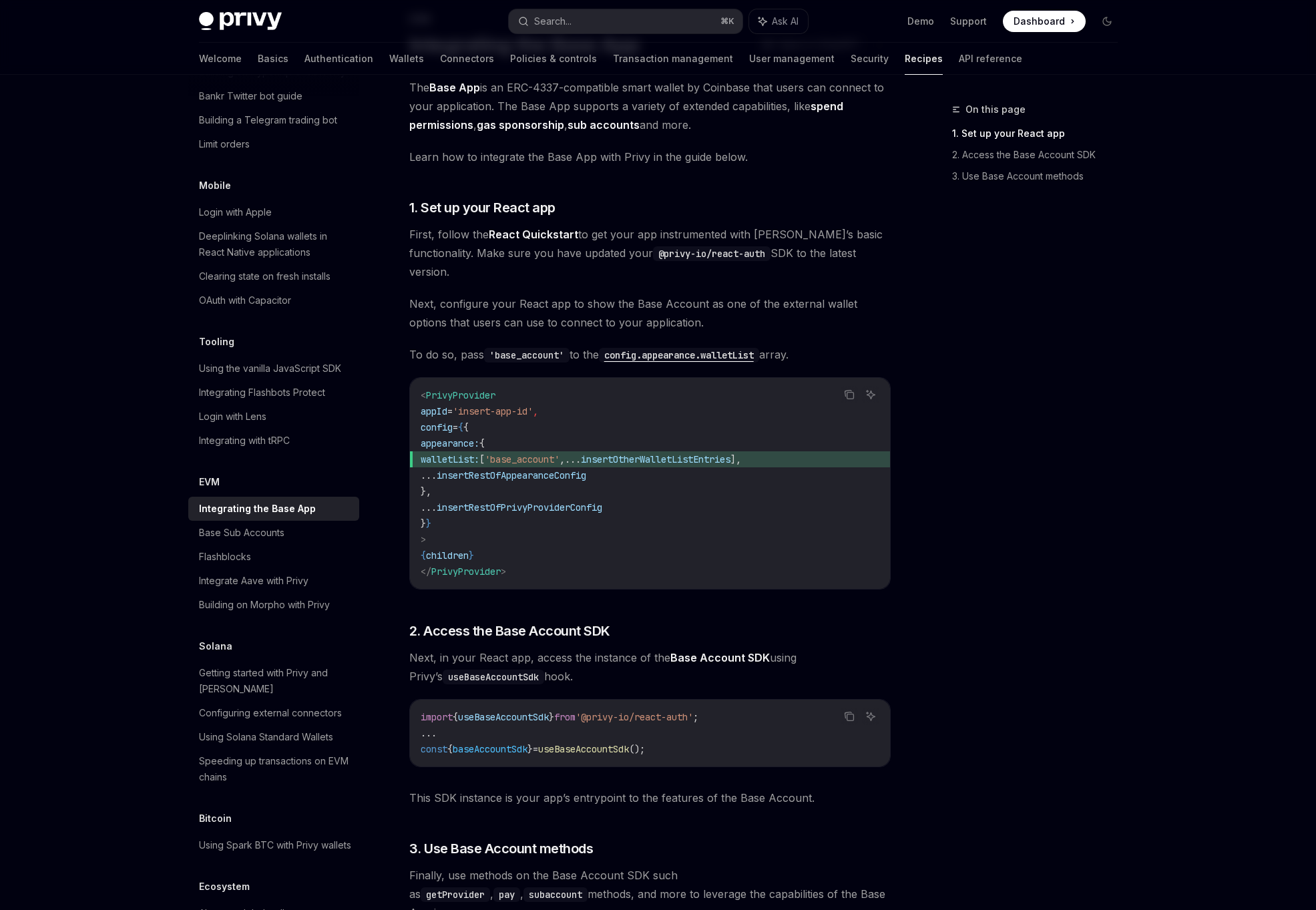
scroll to position [91, 0]
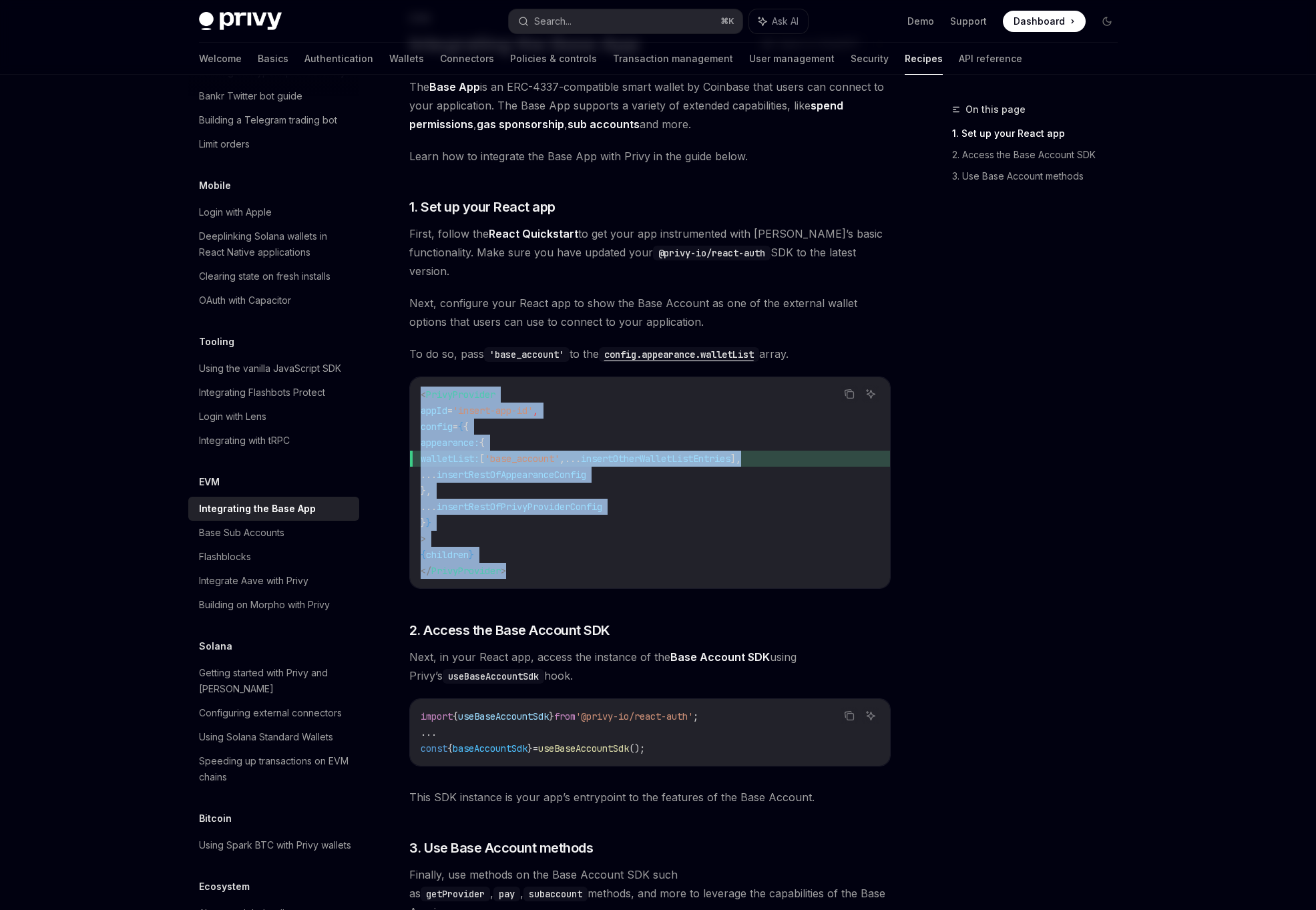
drag, startPoint x: 417, startPoint y: 383, endPoint x: 566, endPoint y: 550, distance: 223.8
click at [566, 550] on div "< PrivyProvider appId = 'insert-app-id' , config = { { appearance: { walletList…" at bounding box center [650, 482] width 480 height 211
click at [566, 550] on code "< PrivyProvider appId = 'insert-app-id' , config = { { appearance: { walletList…" at bounding box center [650, 482] width 458 height 192
drag, startPoint x: 566, startPoint y: 550, endPoint x: 410, endPoint y: 376, distance: 233.7
click at [410, 377] on div "< PrivyProvider appId = 'insert-app-id' , config = { { appearance: { walletList…" at bounding box center [650, 482] width 480 height 211
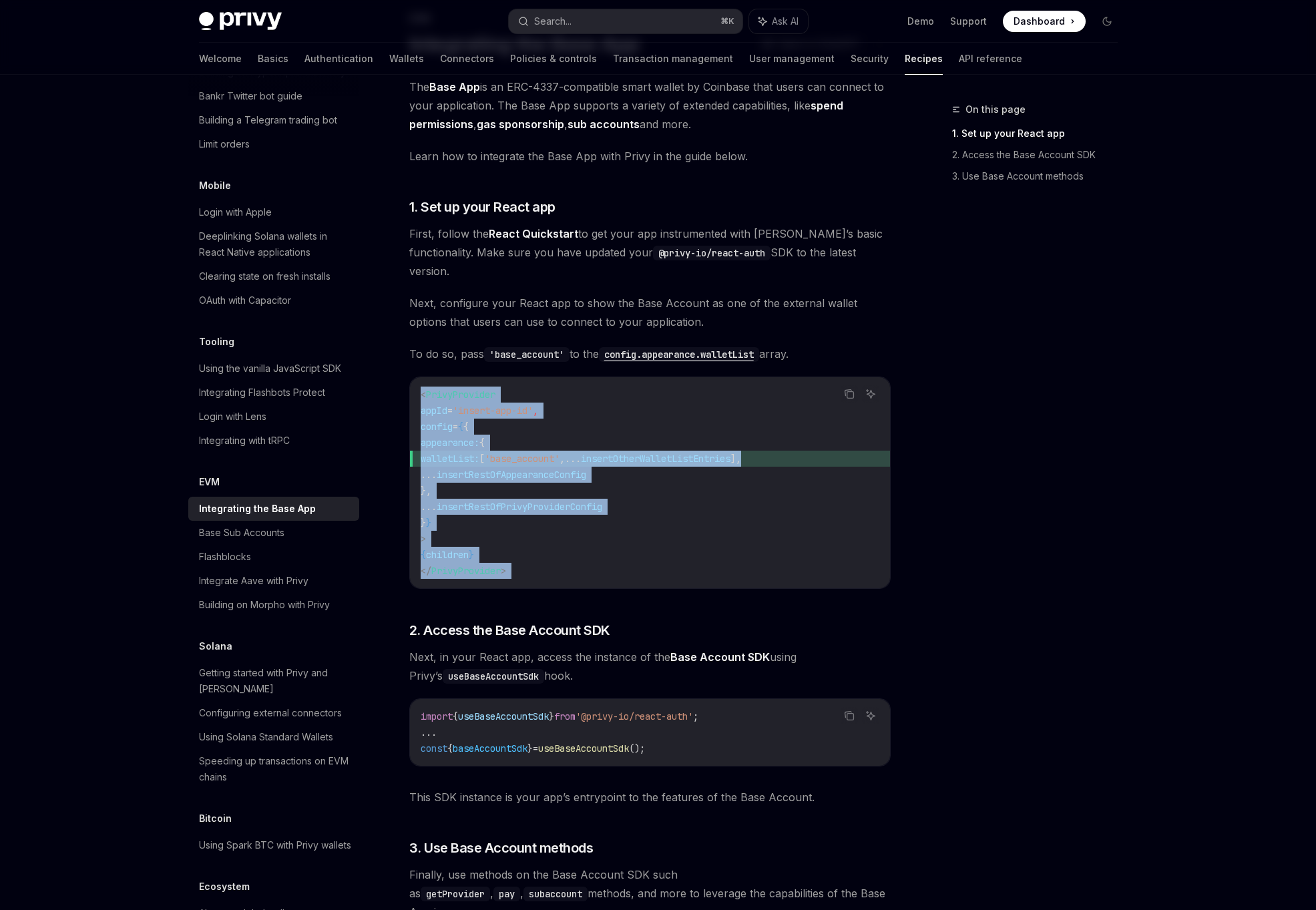
click at [410, 377] on div "< PrivyProvider appId = 'insert-app-id' , config = { { appearance: { walletList…" at bounding box center [650, 482] width 480 height 211
drag, startPoint x: 411, startPoint y: 379, endPoint x: 511, endPoint y: 555, distance: 202.4
click at [511, 556] on div "< PrivyProvider appId = 'insert-app-id' , config = { { appearance: { walletList…" at bounding box center [650, 482] width 480 height 211
click at [511, 555] on code "< PrivyProvider appId = 'insert-app-id' , config = { { appearance: { walletList…" at bounding box center [650, 482] width 458 height 192
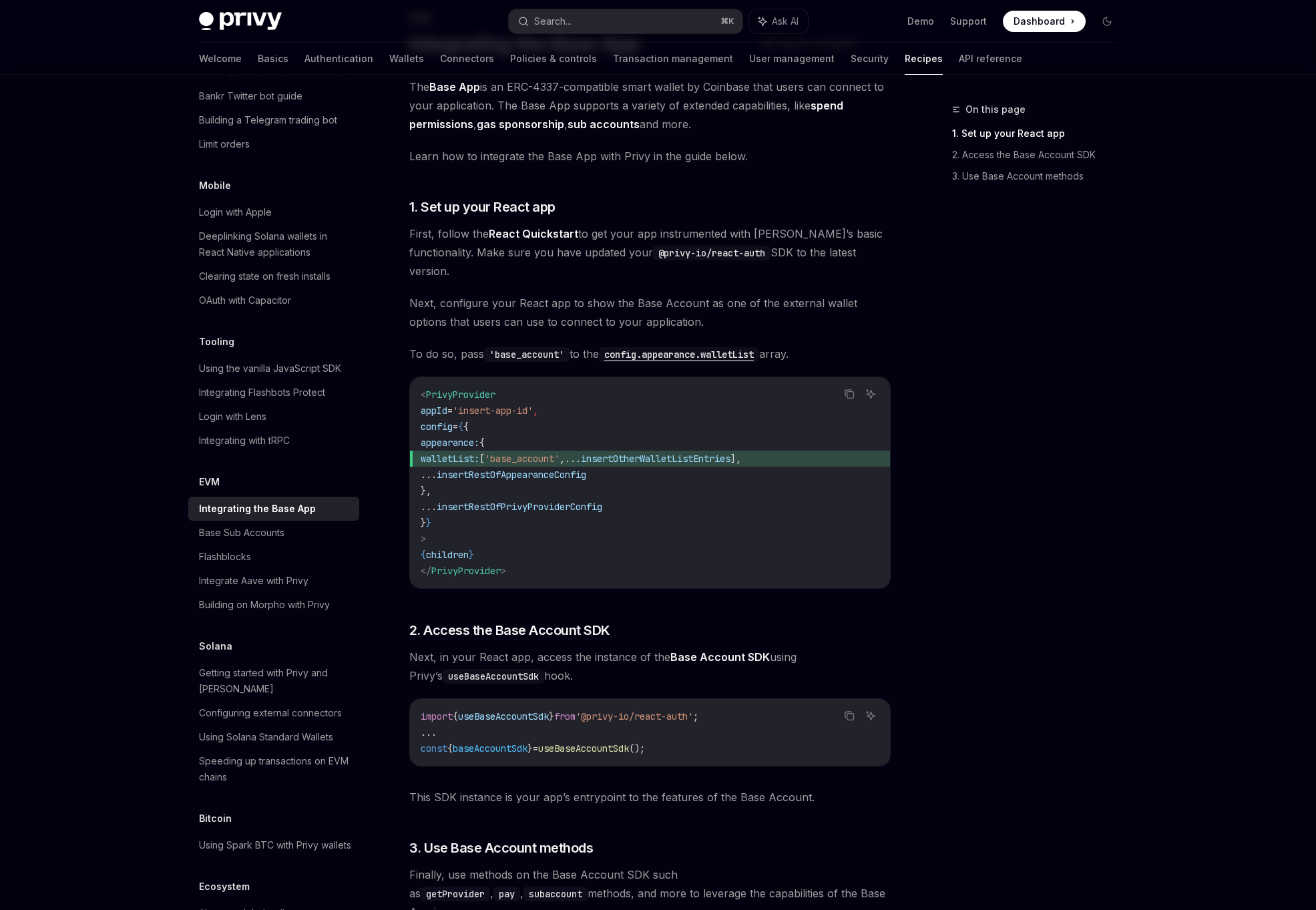
click at [482, 624] on div "The Base App is an ERC-4337-compatible smart wallet by Coinbase that users can …" at bounding box center [650, 499] width 482 height 844
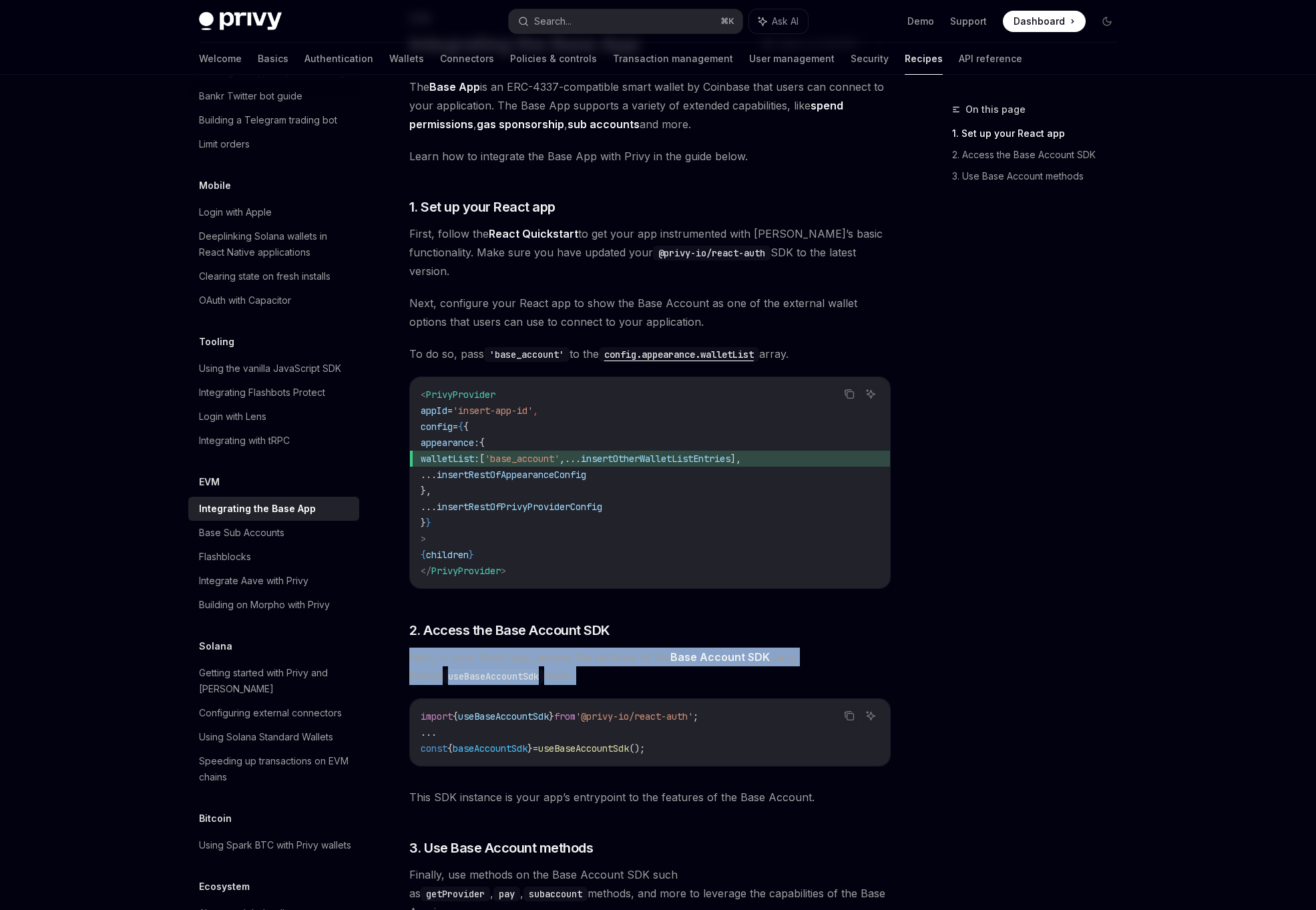
scroll to position [263, 0]
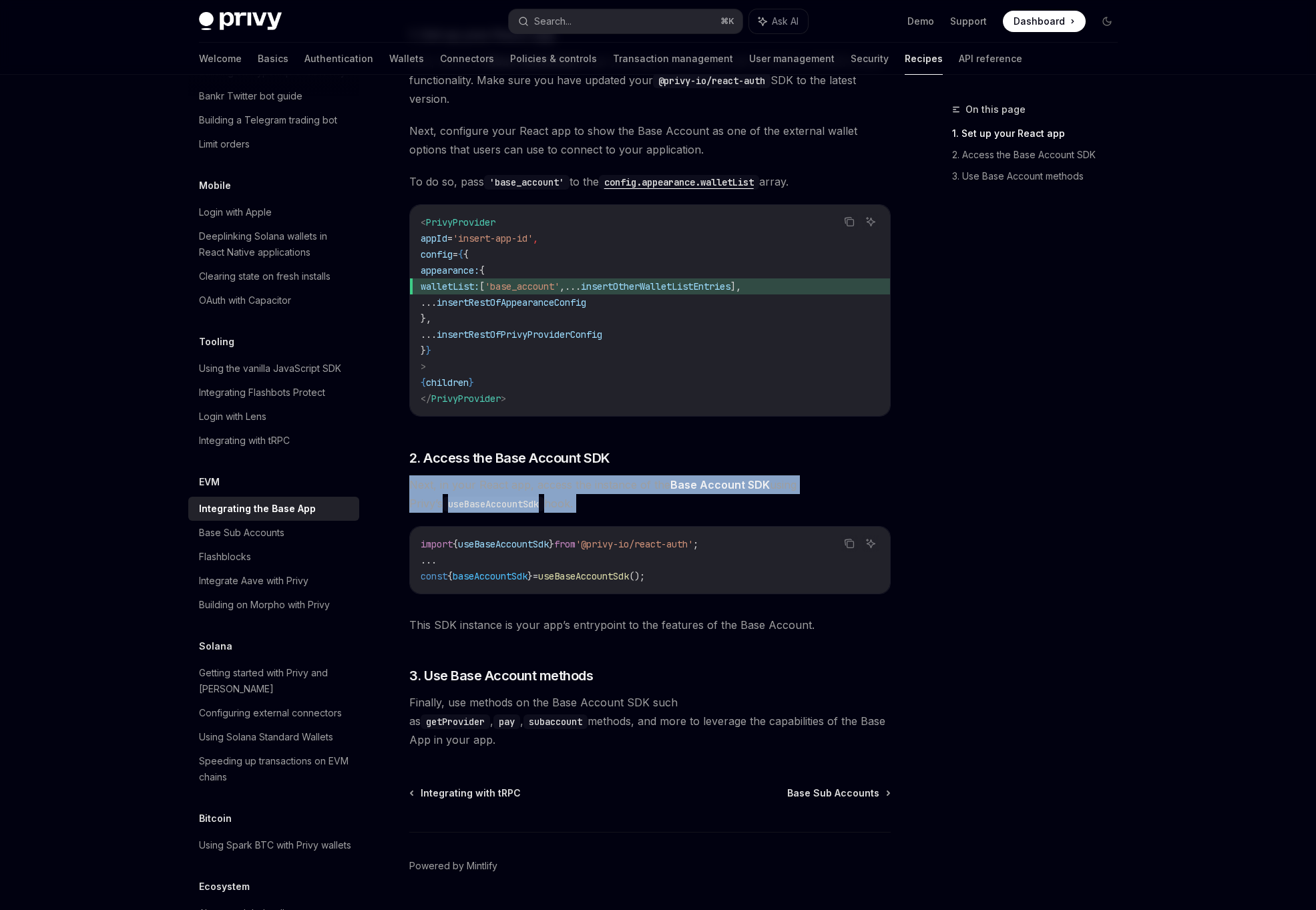
click at [482, 624] on div "The Base App is an ERC-4337-compatible smart wallet by Coinbase that users can …" at bounding box center [650, 326] width 482 height 844
click at [485, 666] on span "3. Use Base Account methods" at bounding box center [501, 675] width 184 height 19
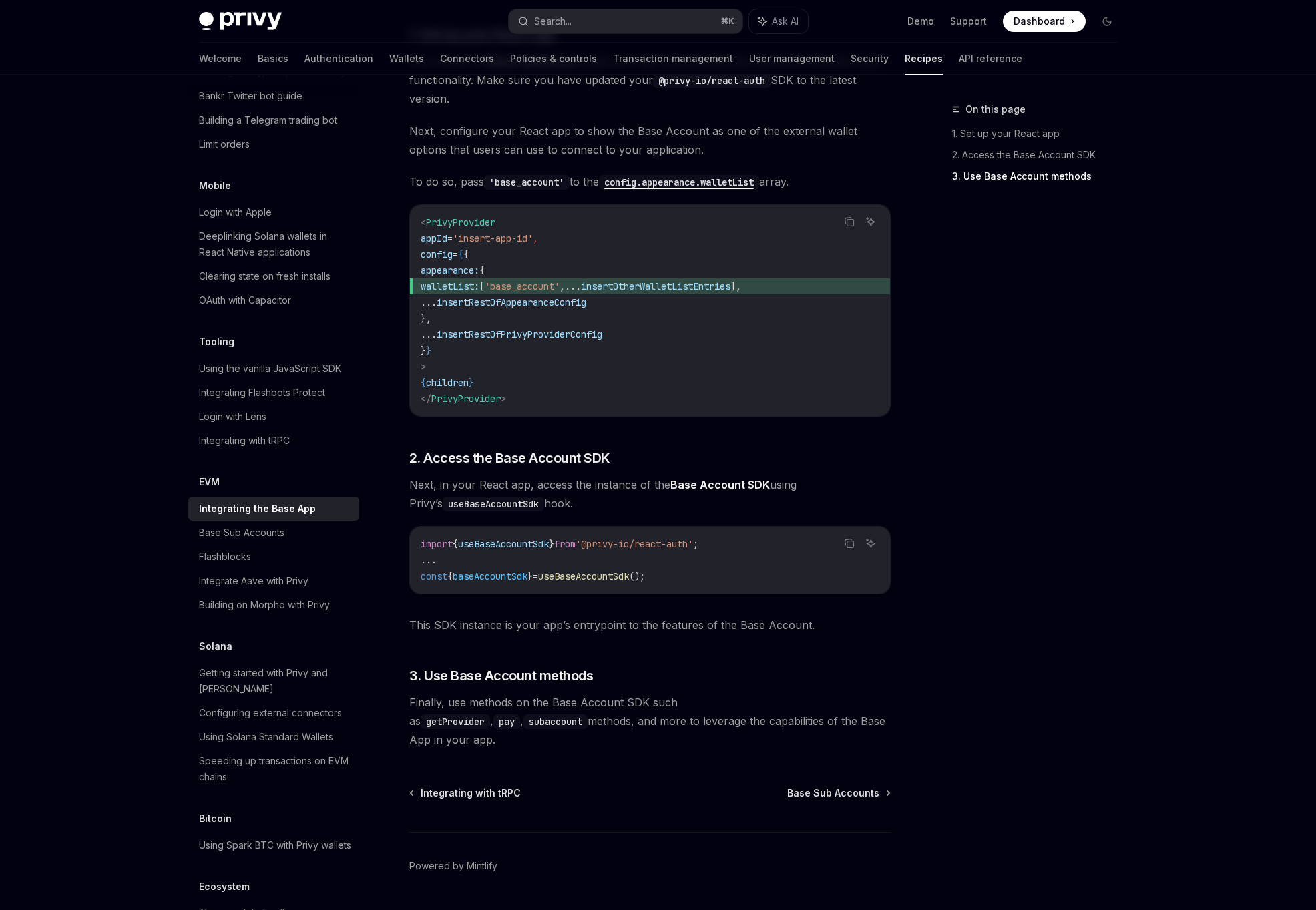
click at [871, 322] on code "< PrivyProvider appId = 'insert-app-id' , config = { { appearance: { walletList…" at bounding box center [650, 310] width 458 height 192
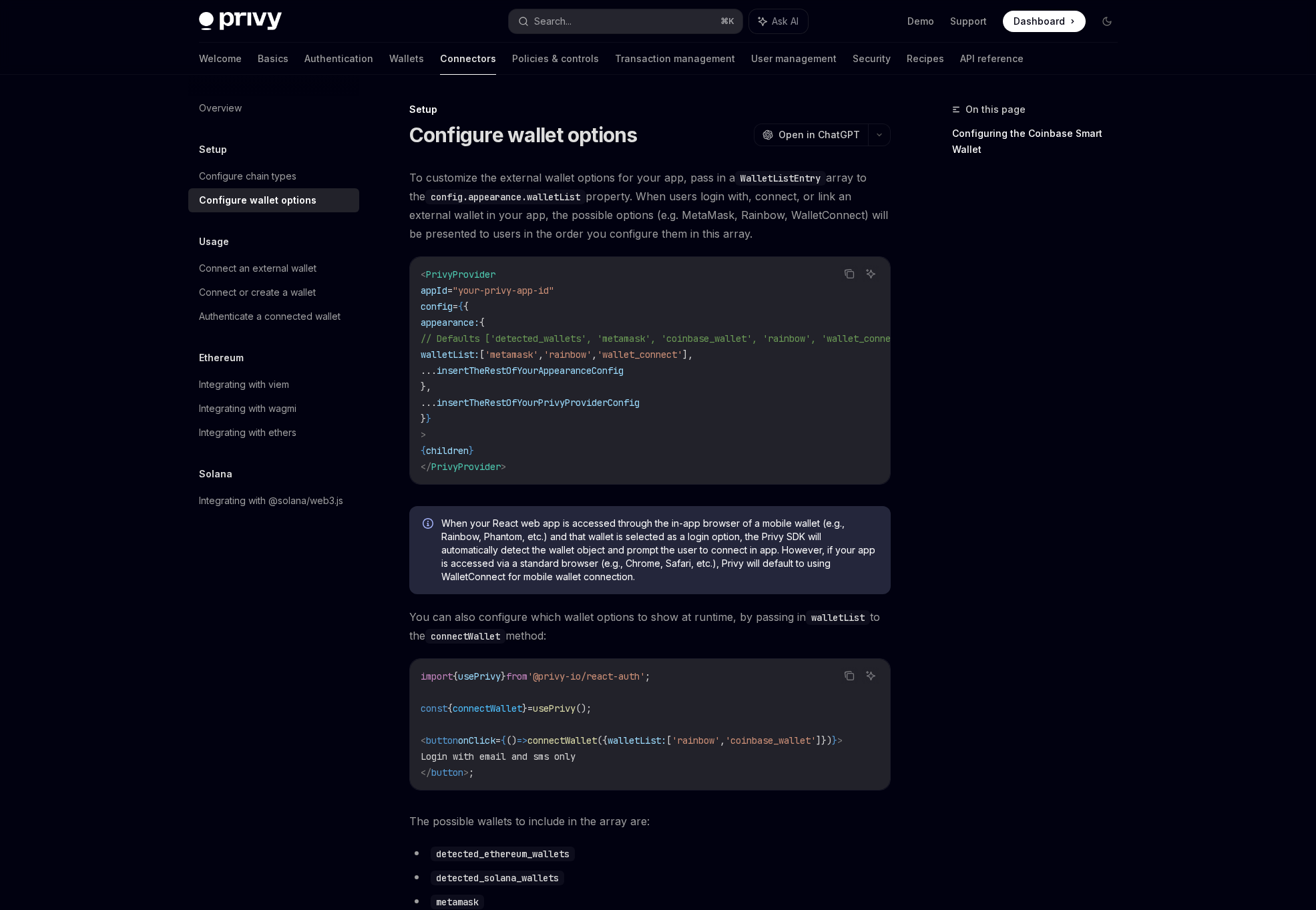
click at [699, 590] on div "When your React web app is accessed through the in-app browser of a mobile wall…" at bounding box center [650, 550] width 482 height 88
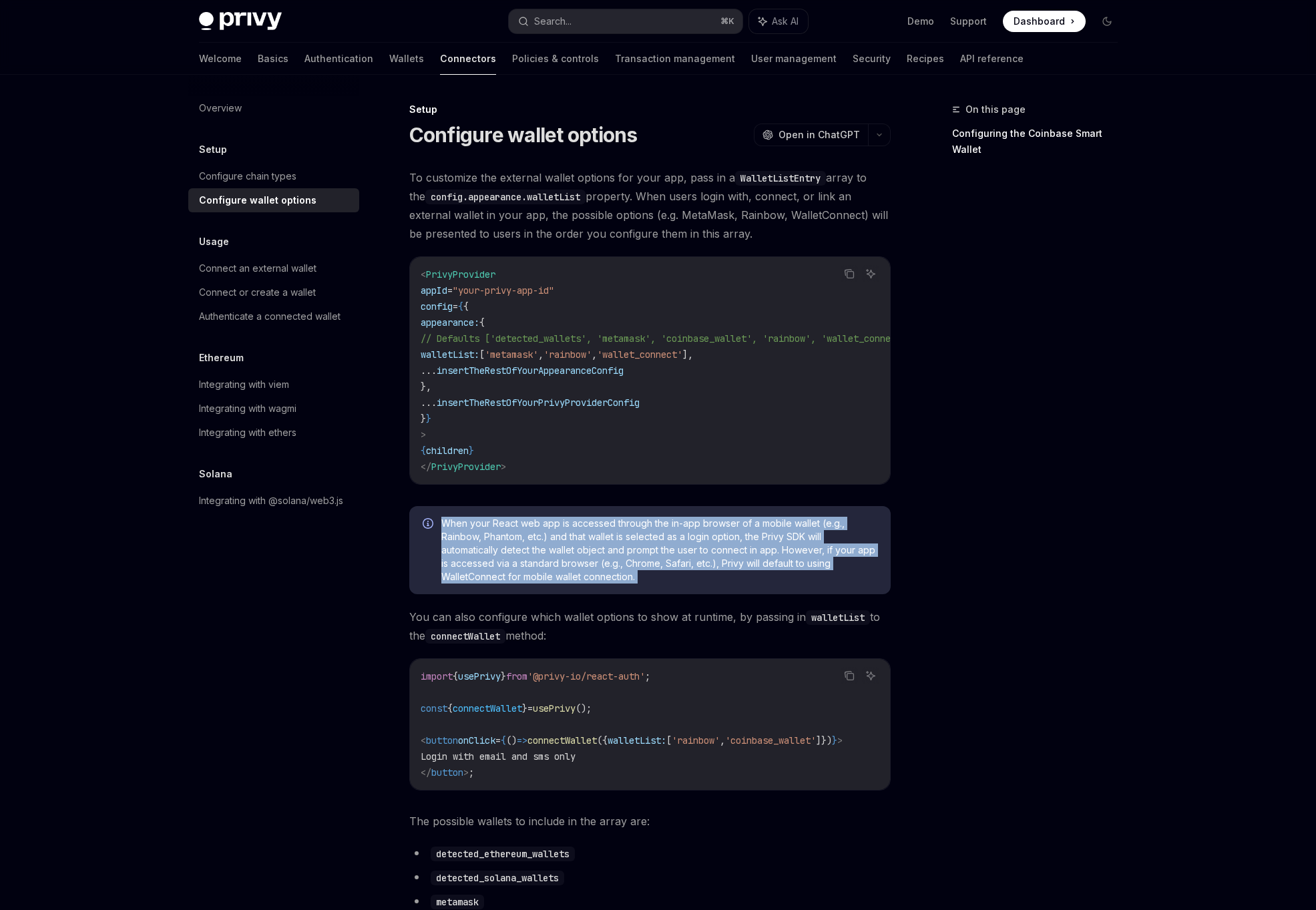
click at [559, 418] on code "< PrivyProvider appId = "your-privy-app-id" config = { { appearance: { // Defau…" at bounding box center [682, 370] width 523 height 208
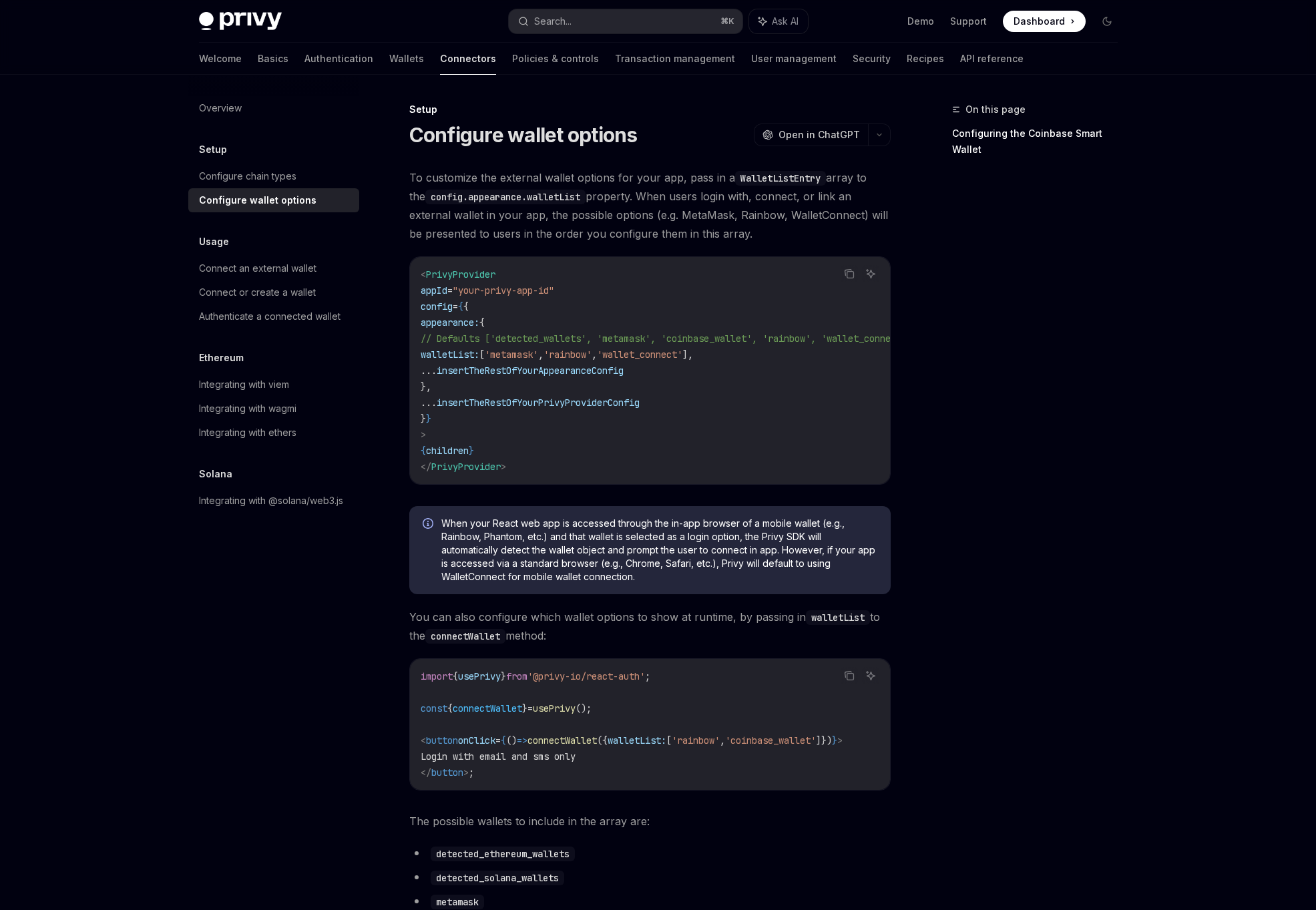
click at [559, 418] on code "< PrivyProvider appId = "your-privy-app-id" config = { { appearance: { // Defau…" at bounding box center [682, 370] width 523 height 208
click at [541, 473] on code "< PrivyProvider appId = "your-privy-app-id" config = { { appearance: { // Defau…" at bounding box center [682, 370] width 523 height 208
click at [644, 427] on code "< PrivyProvider appId = "your-privy-app-id" config = { { appearance: { // Defau…" at bounding box center [682, 370] width 523 height 208
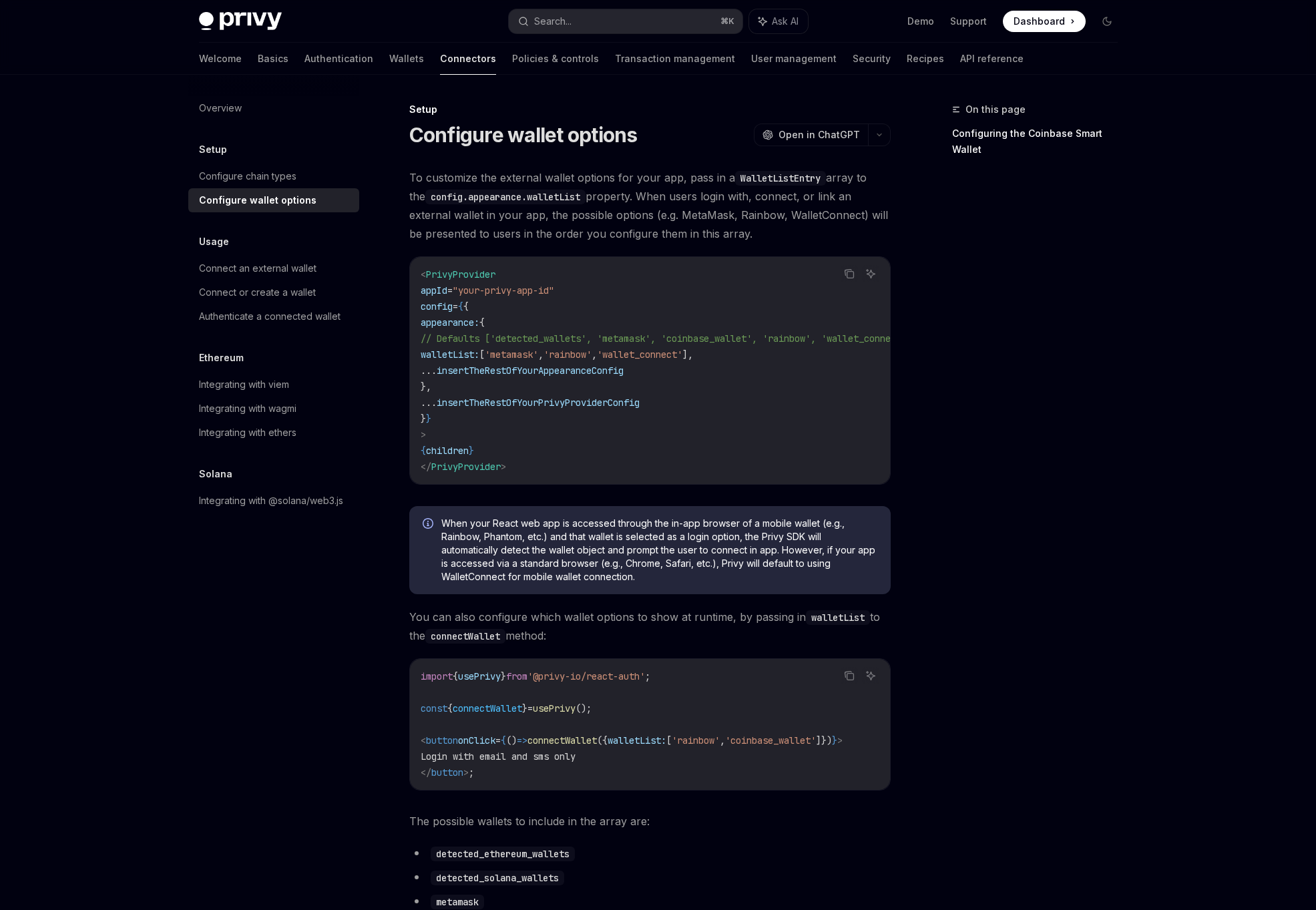
click at [644, 427] on code "< PrivyProvider appId = "your-privy-app-id" config = { { appearance: { // Defau…" at bounding box center [682, 370] width 523 height 208
click at [610, 421] on code "< PrivyProvider appId = "your-privy-app-id" config = { { appearance: { // Defau…" at bounding box center [682, 370] width 523 height 208
click at [560, 409] on code "< PrivyProvider appId = "your-privy-app-id" config = { { appearance: { // Defau…" at bounding box center [682, 370] width 523 height 208
click at [549, 397] on span "insertTheRestOfYourPrivyProviderConfig" at bounding box center [538, 403] width 203 height 12
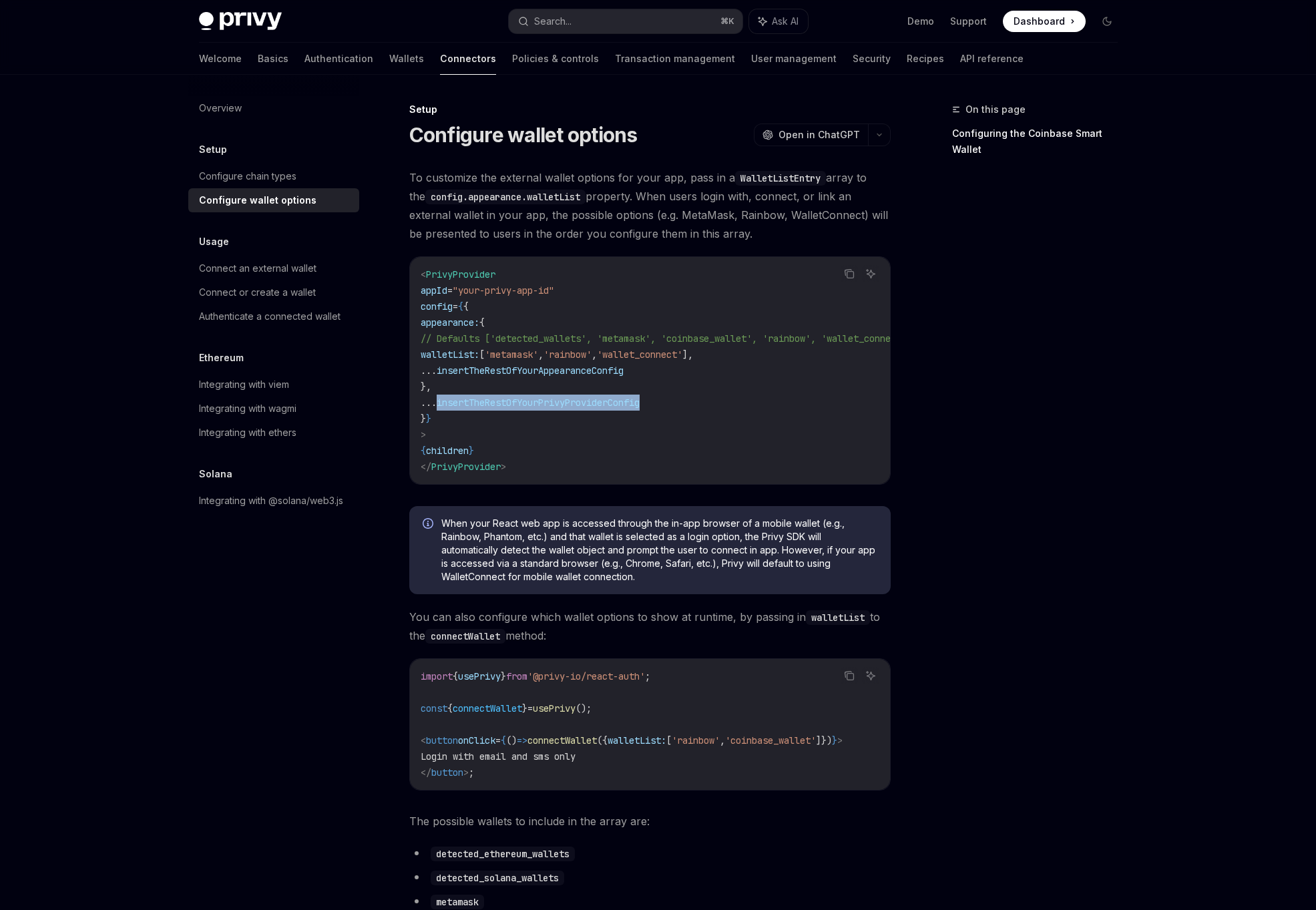
click at [586, 462] on code "< PrivyProvider appId = "your-privy-app-id" config = { { appearance: { // Defau…" at bounding box center [682, 370] width 523 height 208
click at [617, 513] on div "When your React web app is accessed through the in-app browser of a mobile wall…" at bounding box center [650, 550] width 482 height 88
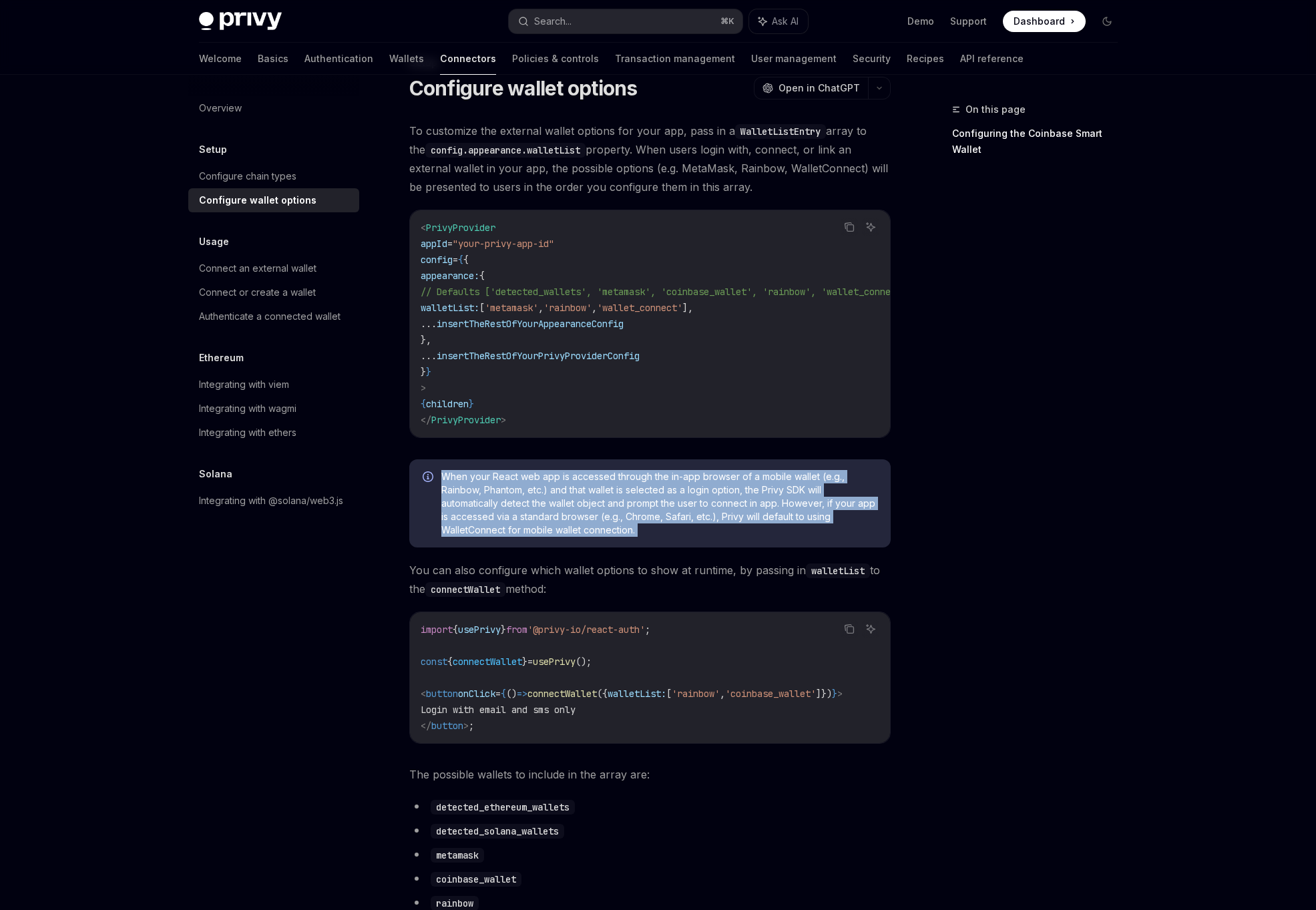
scroll to position [54, 0]
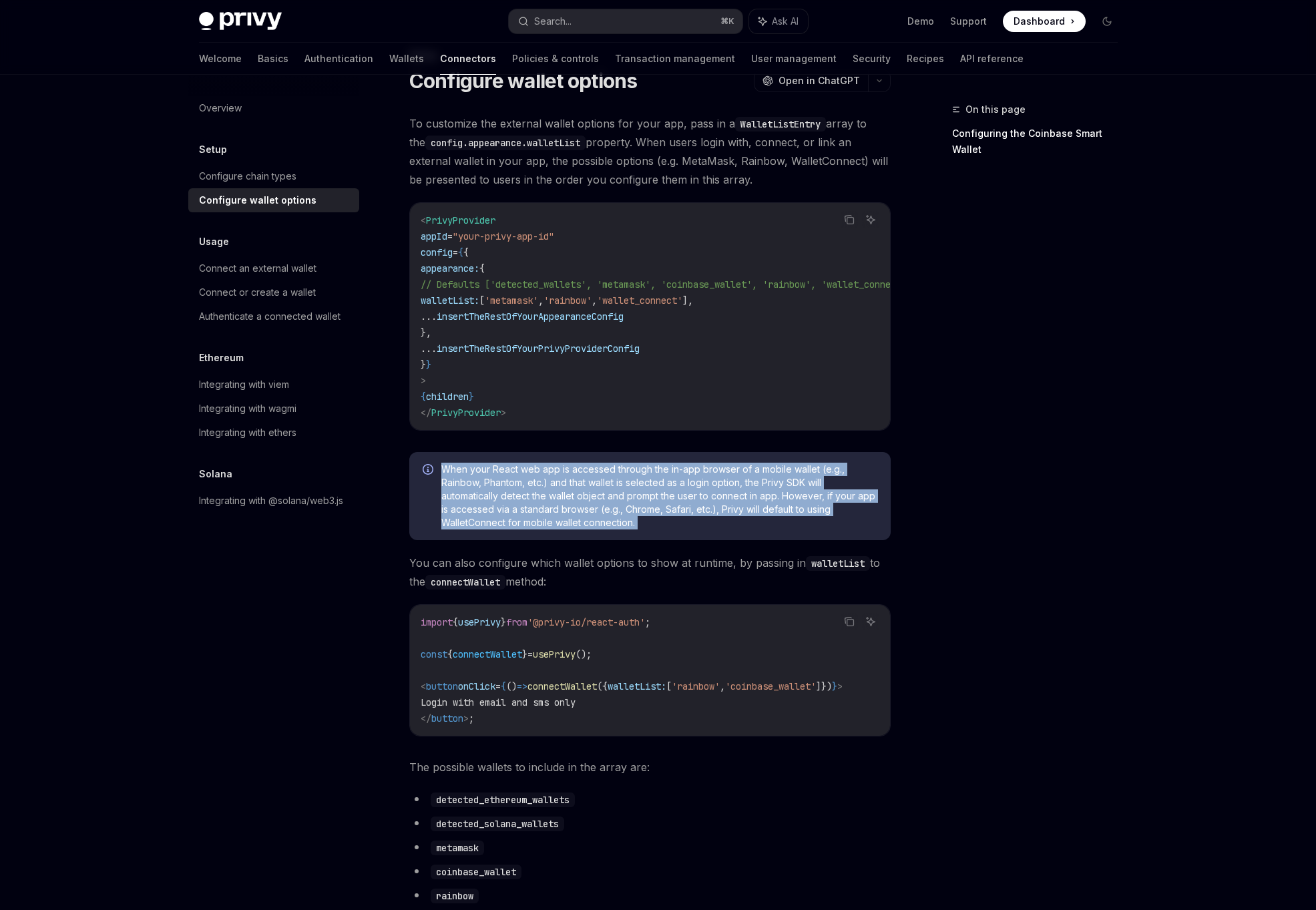
click at [611, 618] on div "import { usePrivy } from '@privy-io/react-auth' ; const { connectWallet } = use…" at bounding box center [650, 671] width 480 height 131
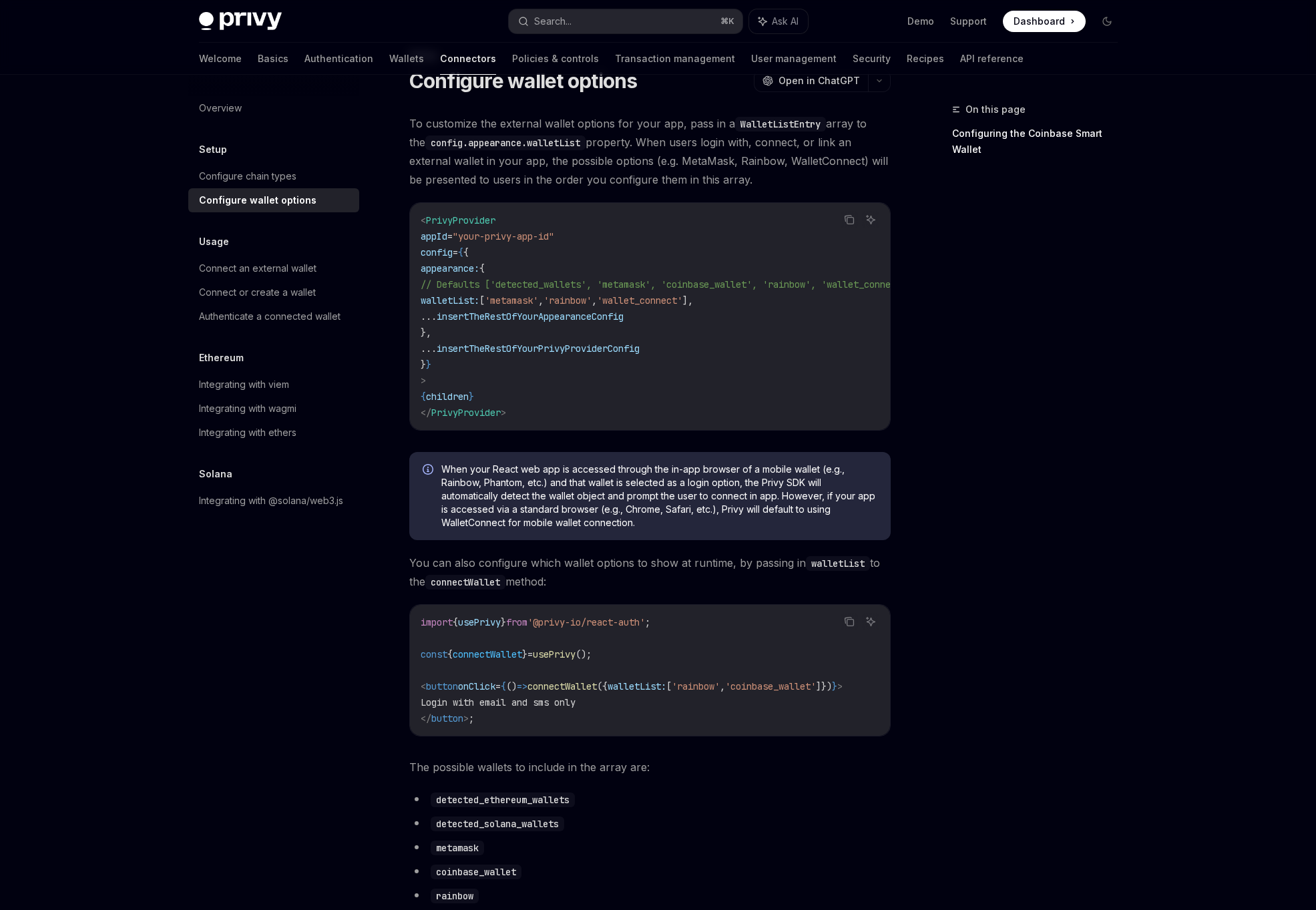
click at [611, 618] on div "import { usePrivy } from '@privy-io/react-auth' ; const { connectWallet } = use…" at bounding box center [650, 671] width 480 height 131
click at [591, 660] on span "();" at bounding box center [583, 655] width 16 height 12
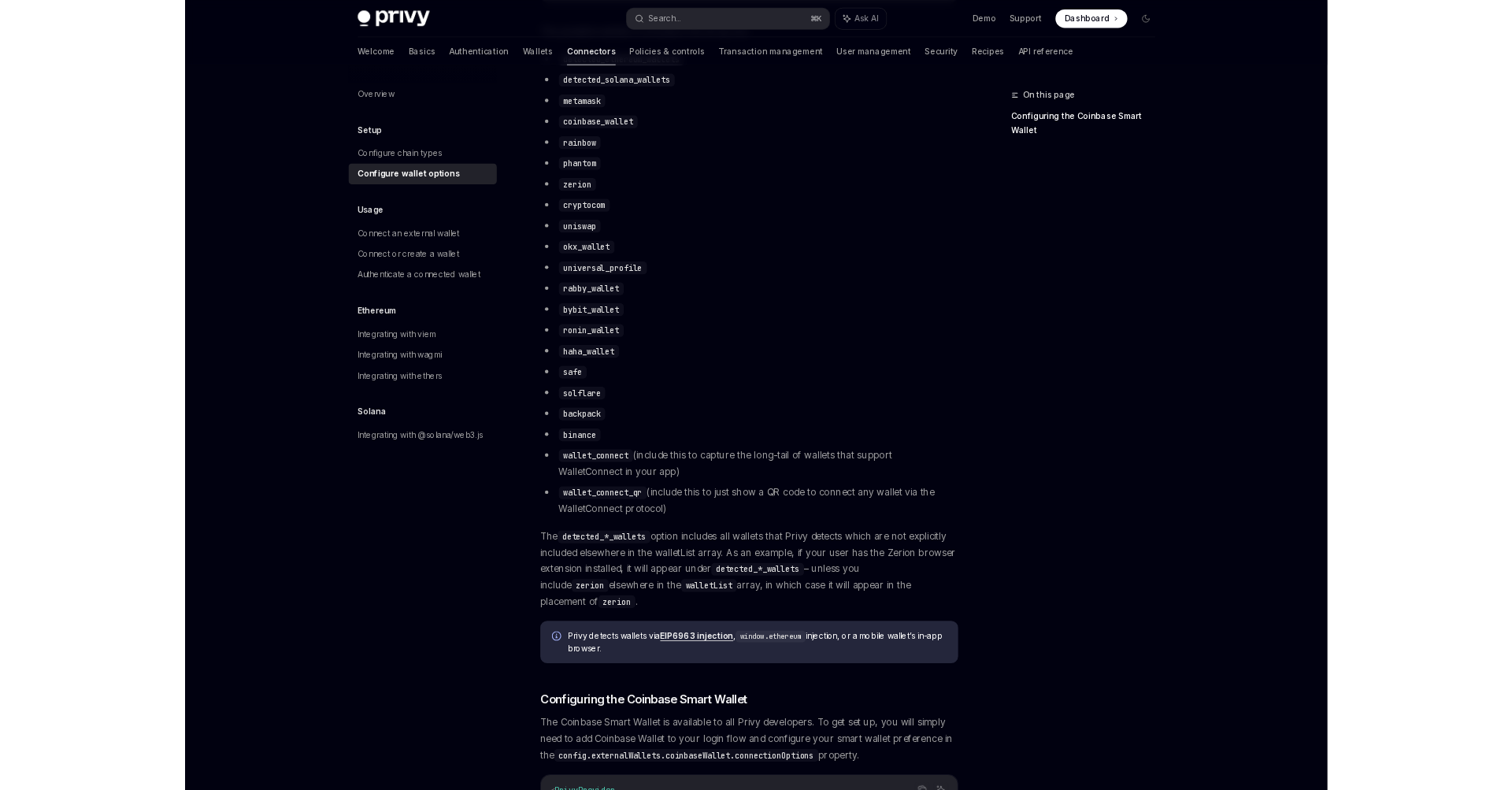
scroll to position [925, 0]
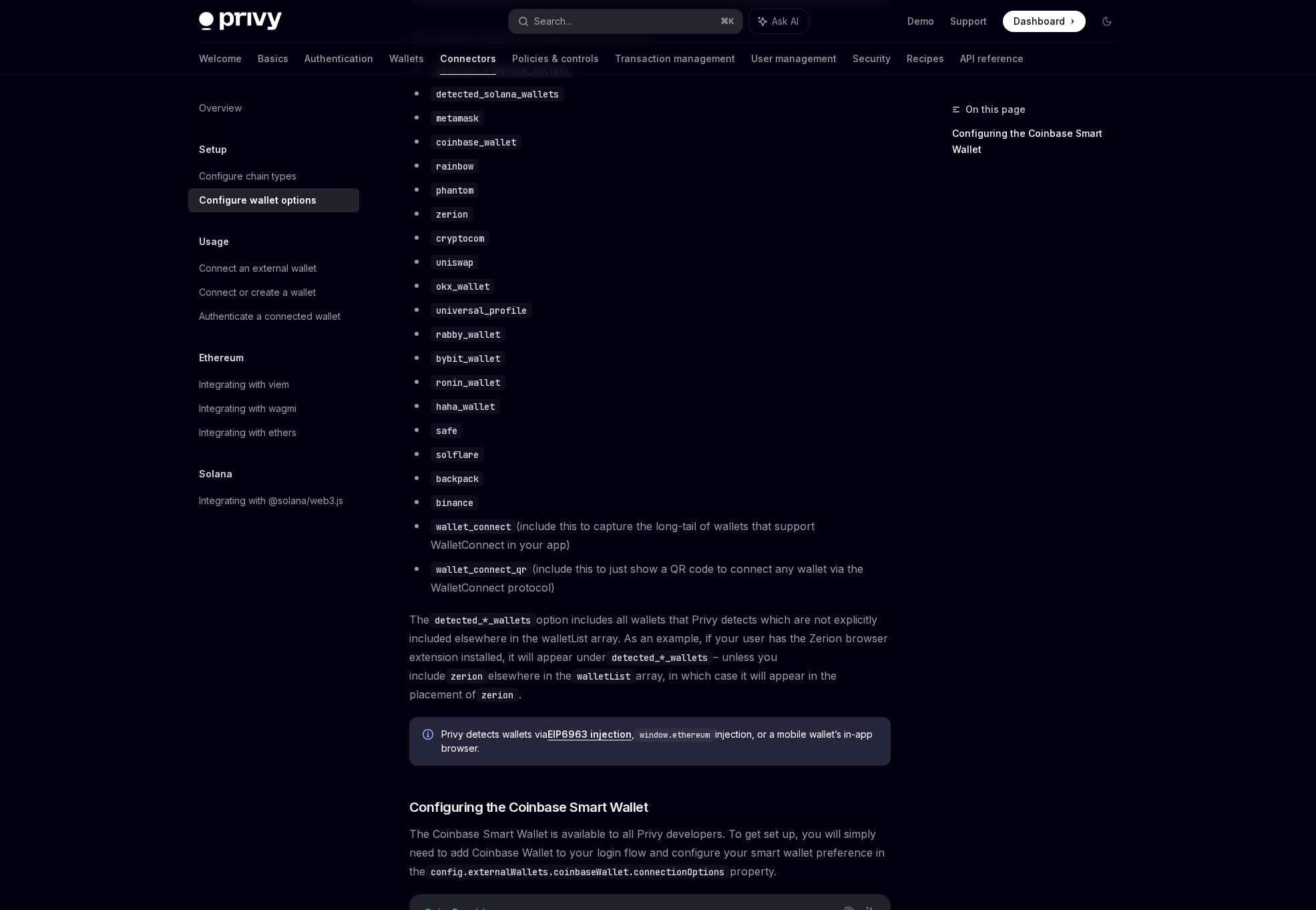
type textarea "*"
